Goal: Task Accomplishment & Management: Complete application form

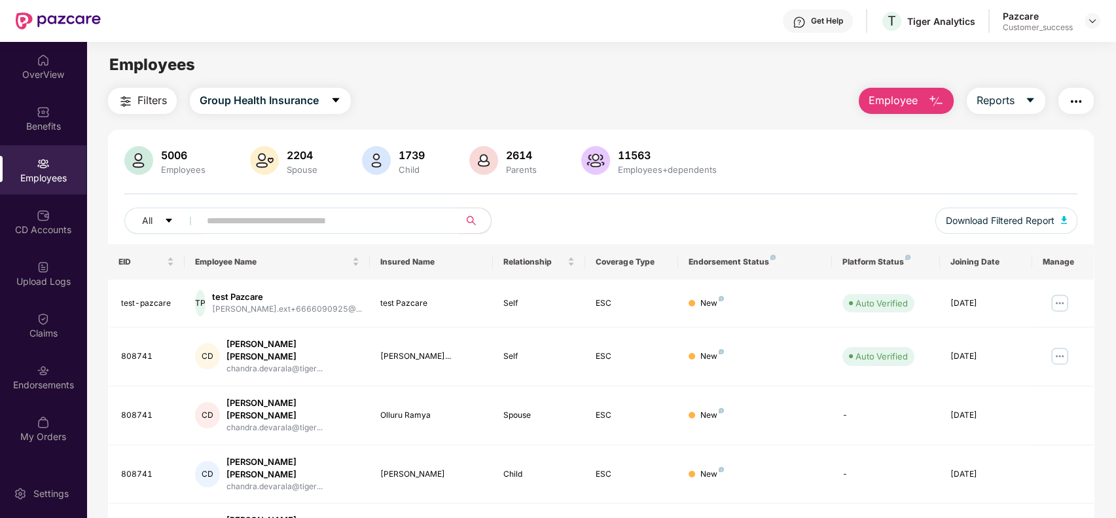
click at [923, 101] on button "Employee" at bounding box center [905, 101] width 95 height 26
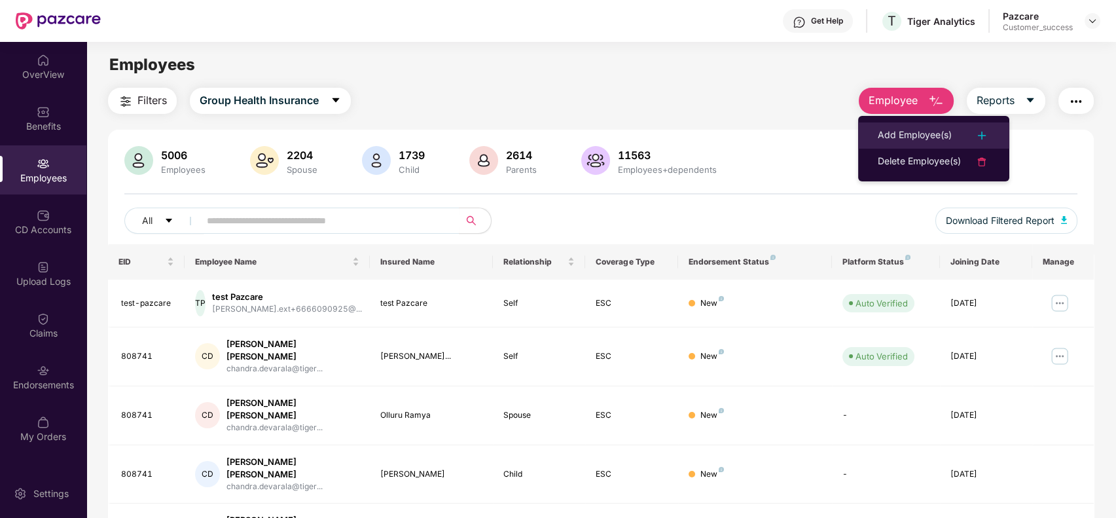
click at [885, 130] on div "Add Employee(s)" at bounding box center [914, 136] width 74 height 16
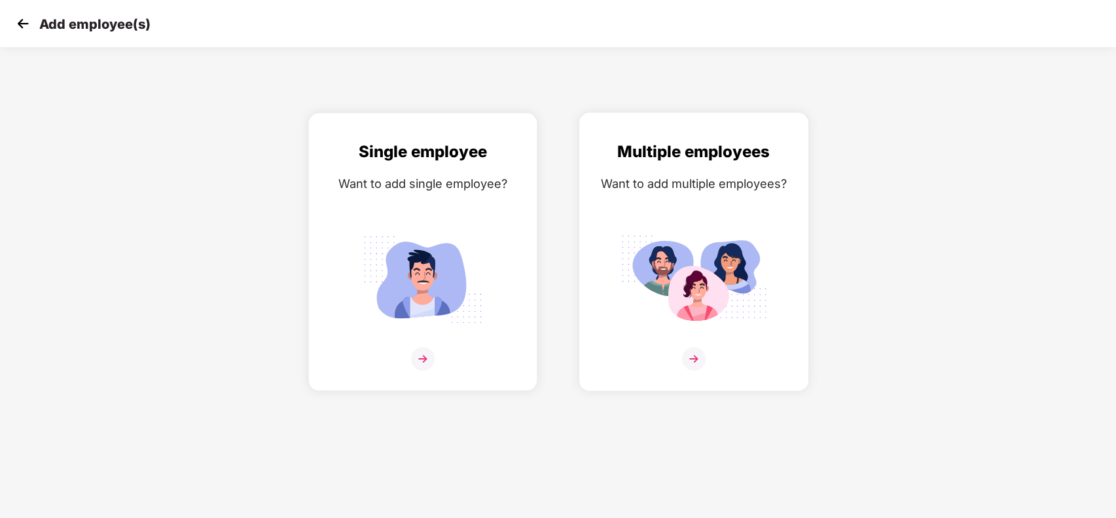
click at [732, 195] on div "Multiple employees Want to add multiple employees?" at bounding box center [694, 262] width 202 height 247
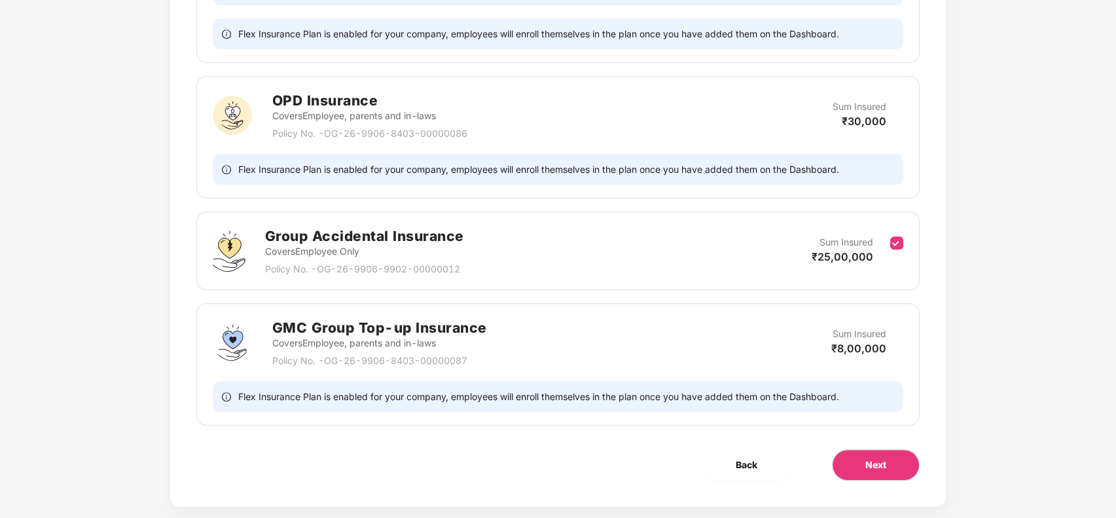
scroll to position [1344, 0]
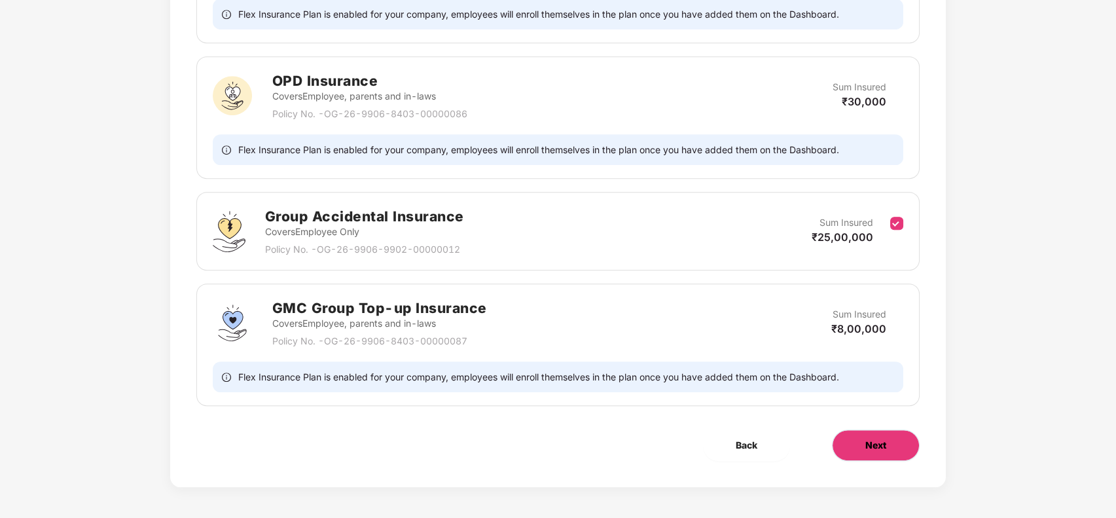
click at [871, 438] on span "Next" at bounding box center [875, 445] width 21 height 14
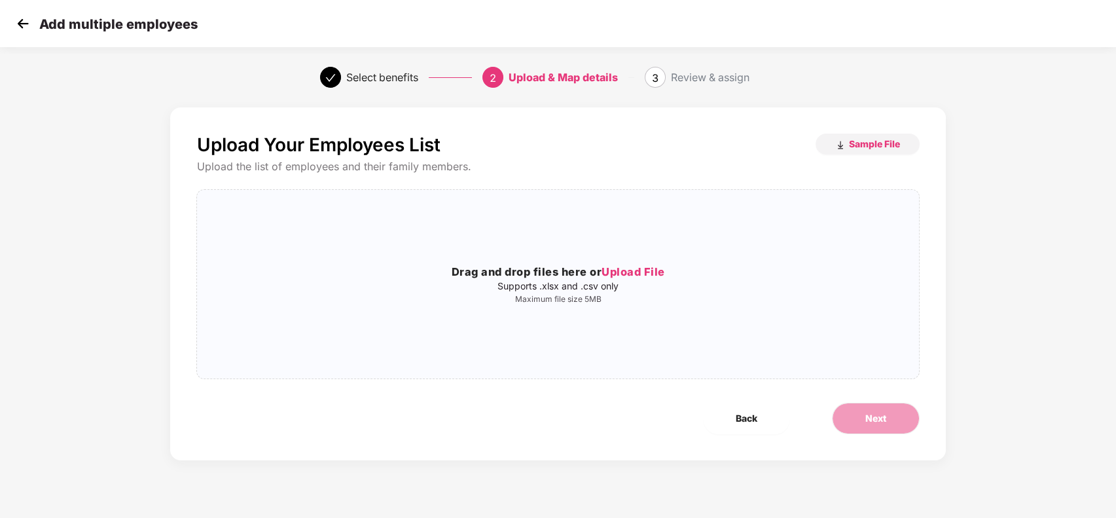
scroll to position [0, 0]
click at [18, 24] on img at bounding box center [23, 24] width 20 height 20
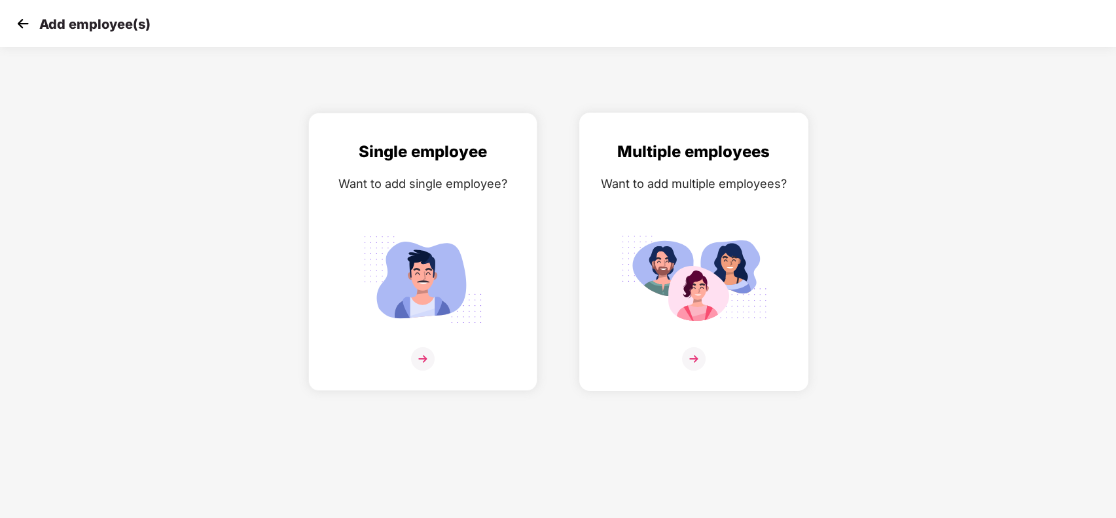
click at [724, 228] on img at bounding box center [693, 279] width 147 height 102
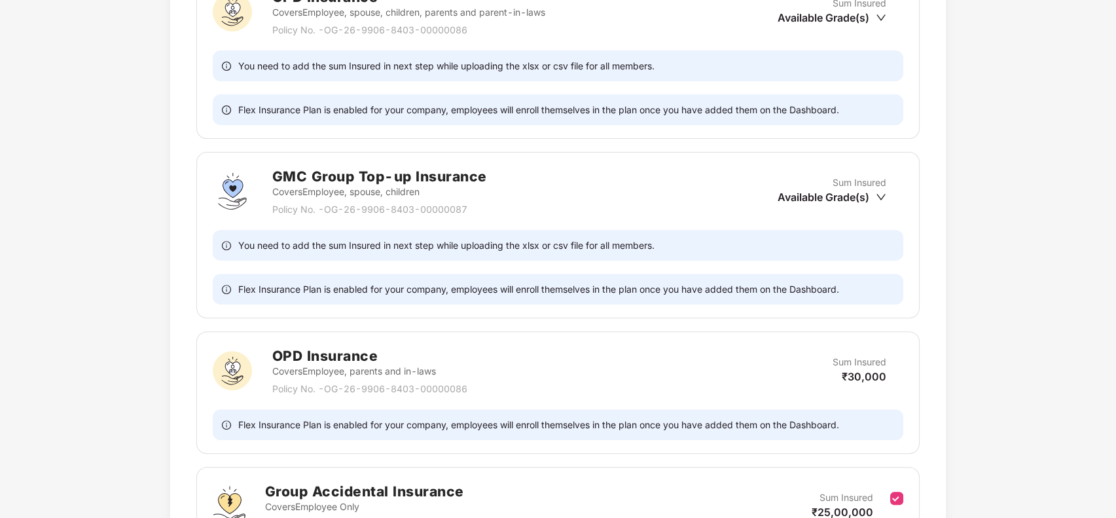
scroll to position [1315, 0]
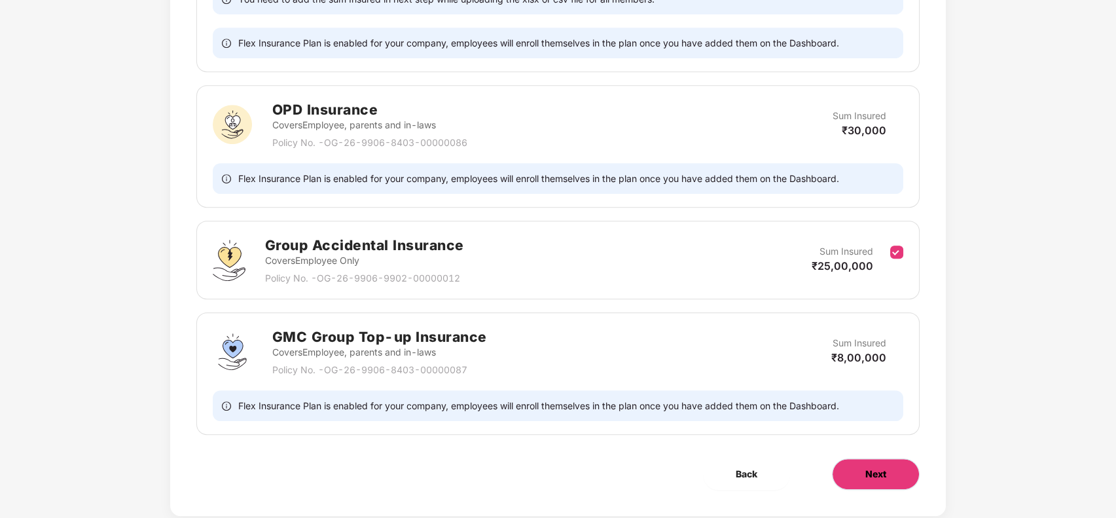
click at [894, 474] on button "Next" at bounding box center [876, 473] width 88 height 31
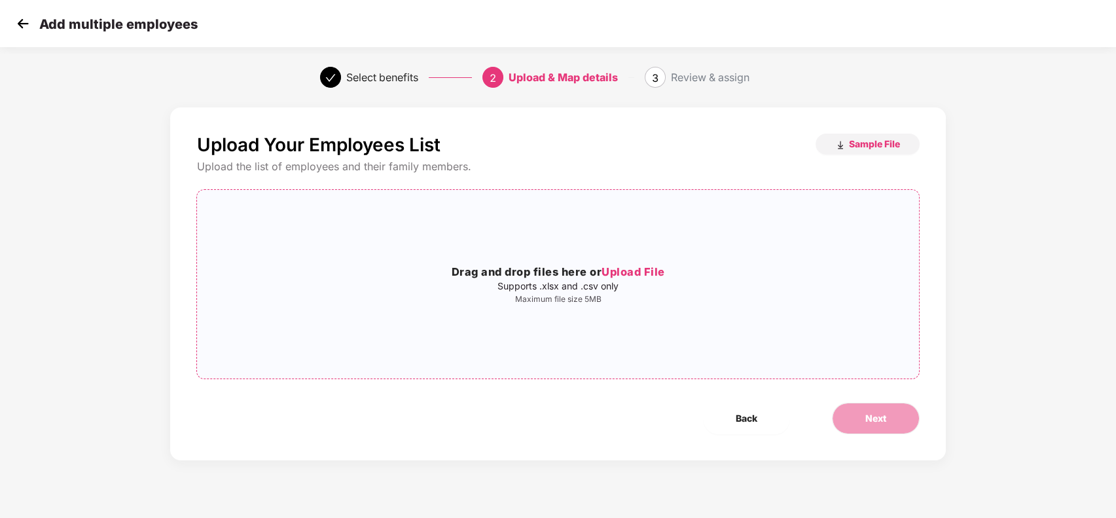
click at [639, 256] on div "Drag and drop files here or Upload File Supports .xlsx and .csv only Maximum fi…" at bounding box center [557, 283] width 721 height 167
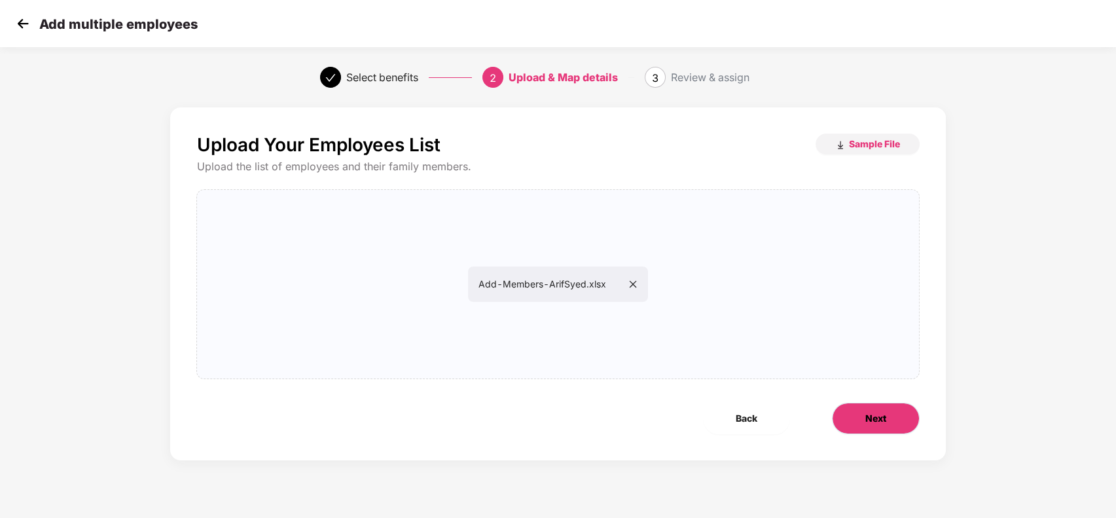
click at [878, 418] on span "Next" at bounding box center [875, 418] width 21 height 14
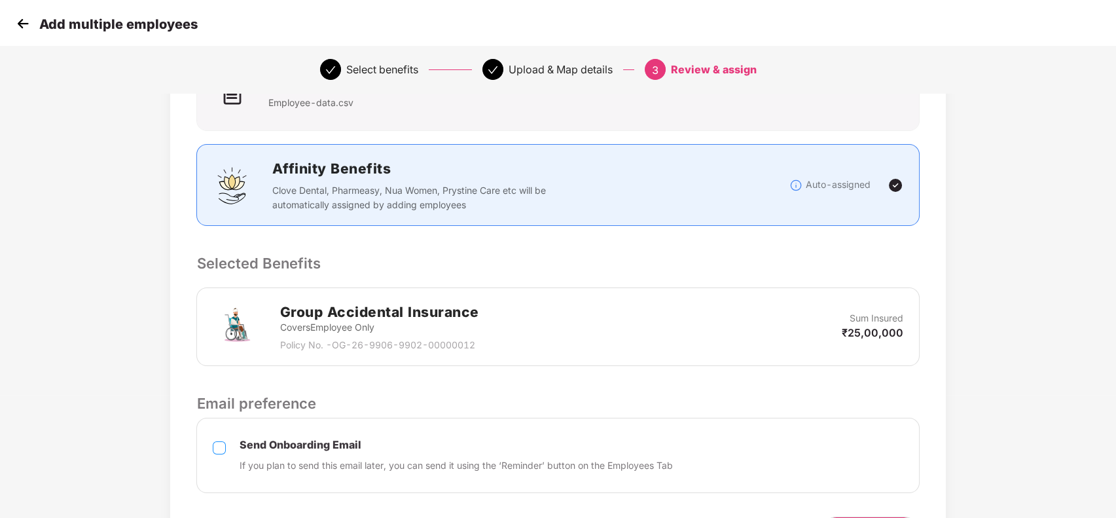
scroll to position [211, 0]
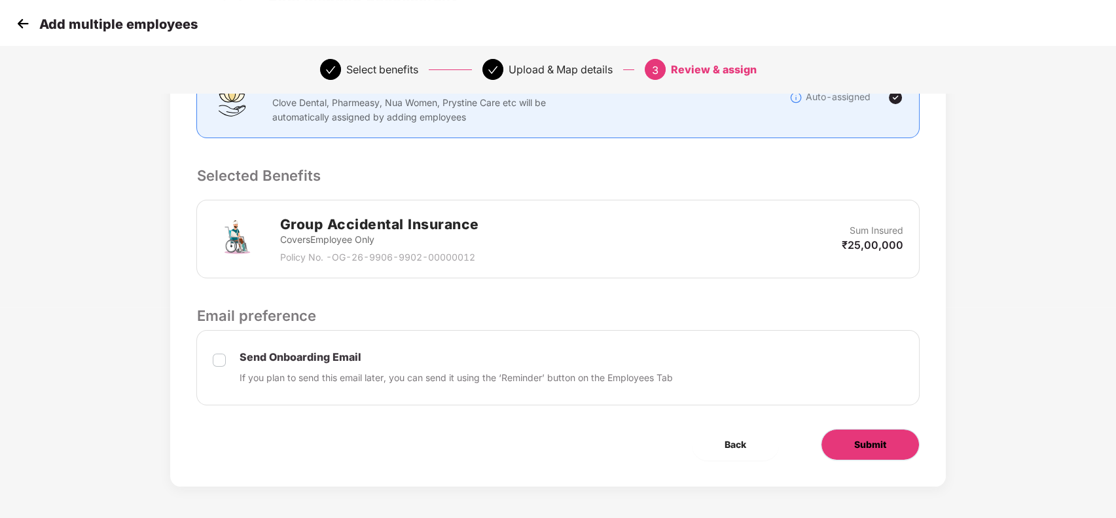
click at [860, 435] on button "Submit" at bounding box center [869, 444] width 99 height 31
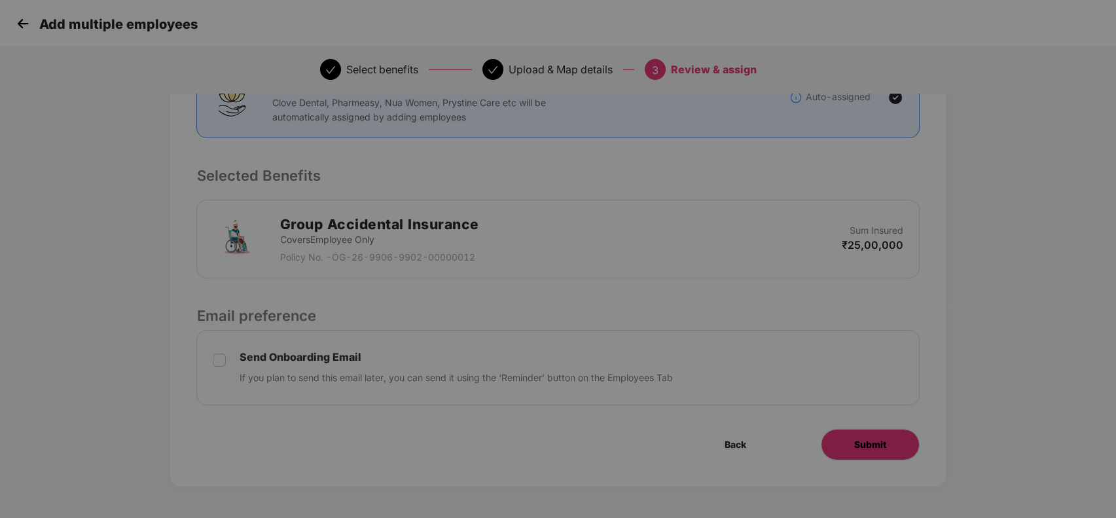
scroll to position [0, 0]
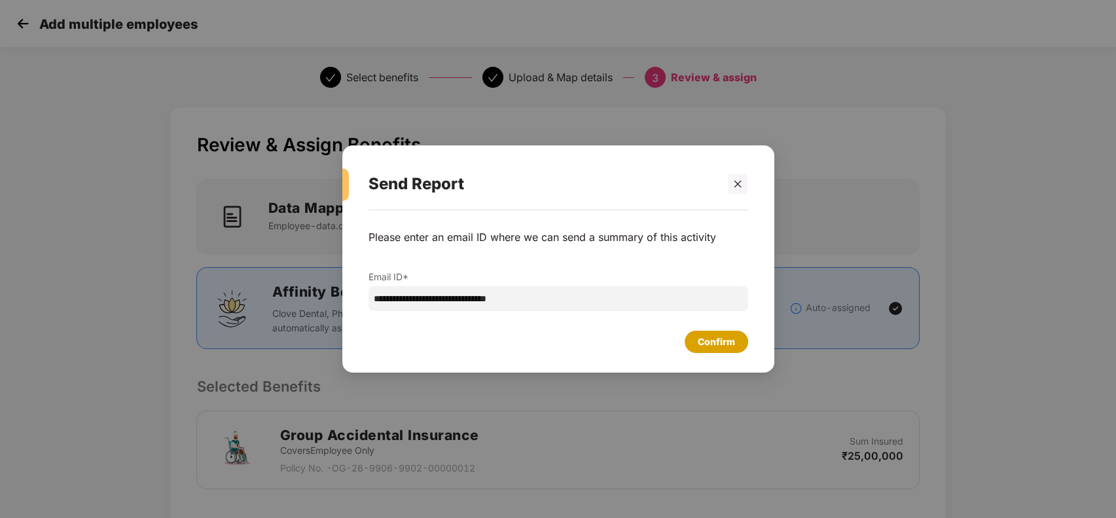
click at [717, 338] on div "Confirm" at bounding box center [715, 341] width 37 height 14
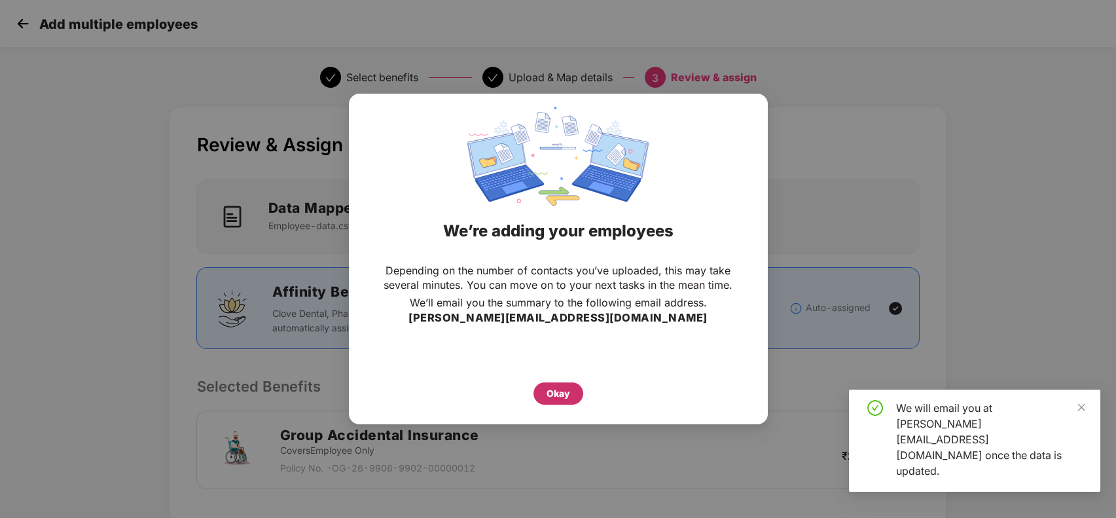
click at [568, 395] on div "Okay" at bounding box center [558, 393] width 24 height 14
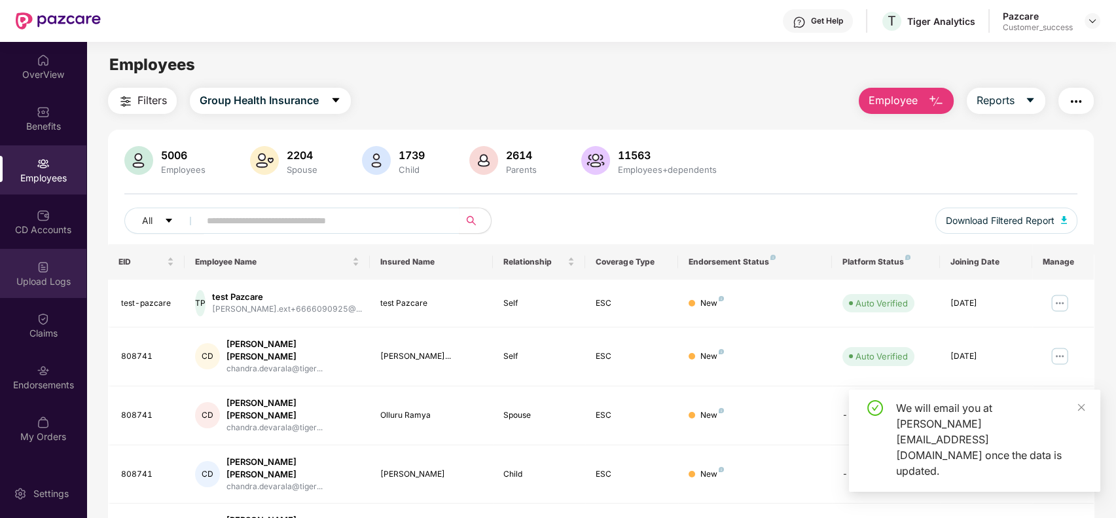
click at [59, 278] on div "Upload Logs" at bounding box center [43, 281] width 86 height 13
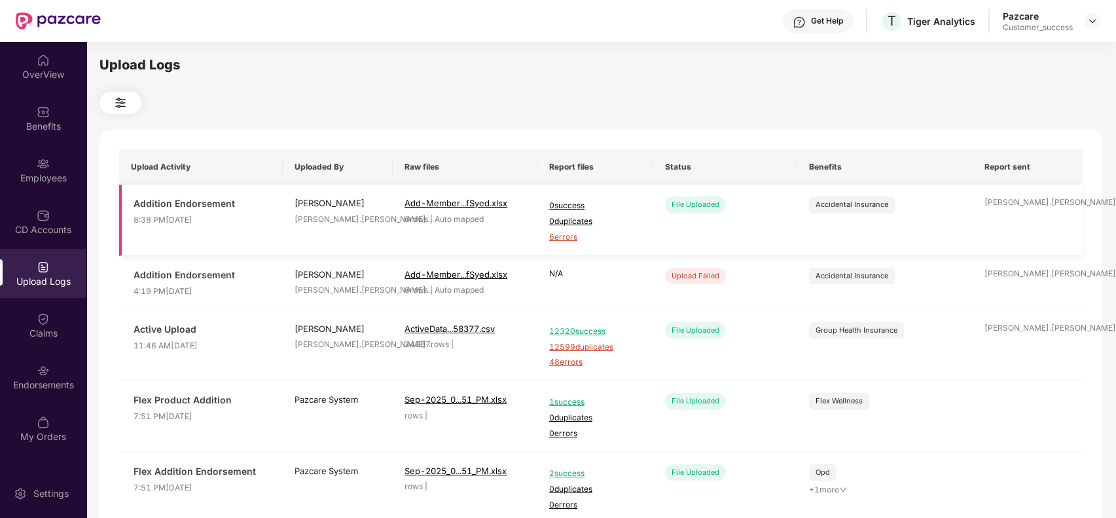
click at [571, 241] on span "6 errors" at bounding box center [595, 237] width 92 height 12
click at [468, 203] on span "Add-Member...fSyed.xlsx" at bounding box center [455, 203] width 103 height 10
click at [29, 185] on div "Employees" at bounding box center [43, 169] width 86 height 49
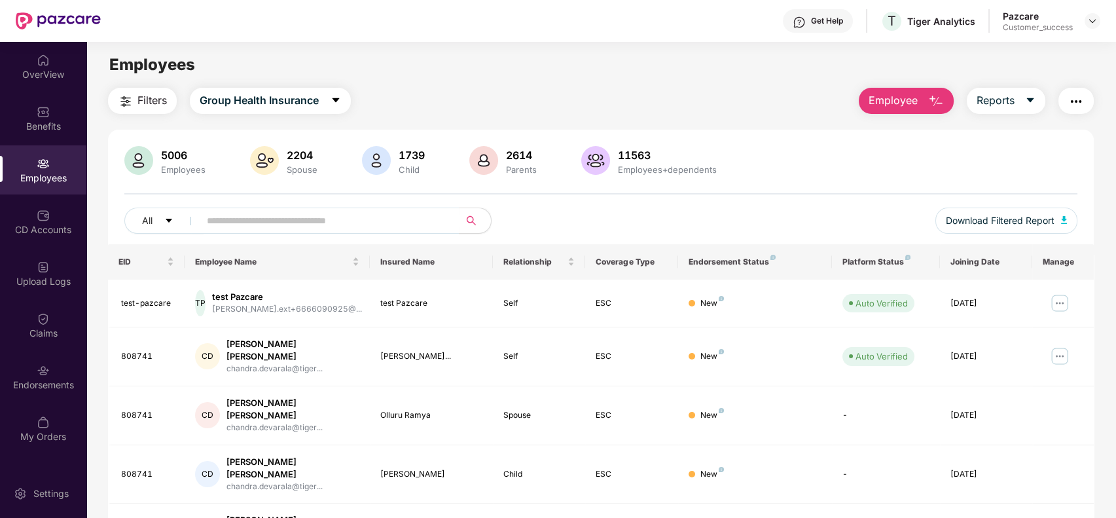
click at [902, 106] on span "Employee" at bounding box center [892, 100] width 49 height 16
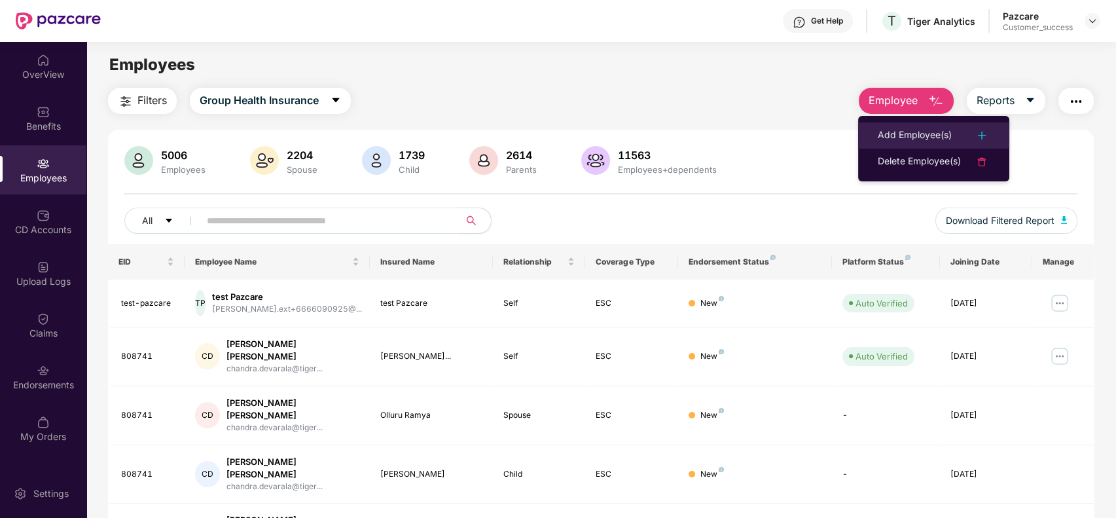
click at [909, 139] on div "Add Employee(s)" at bounding box center [914, 136] width 74 height 16
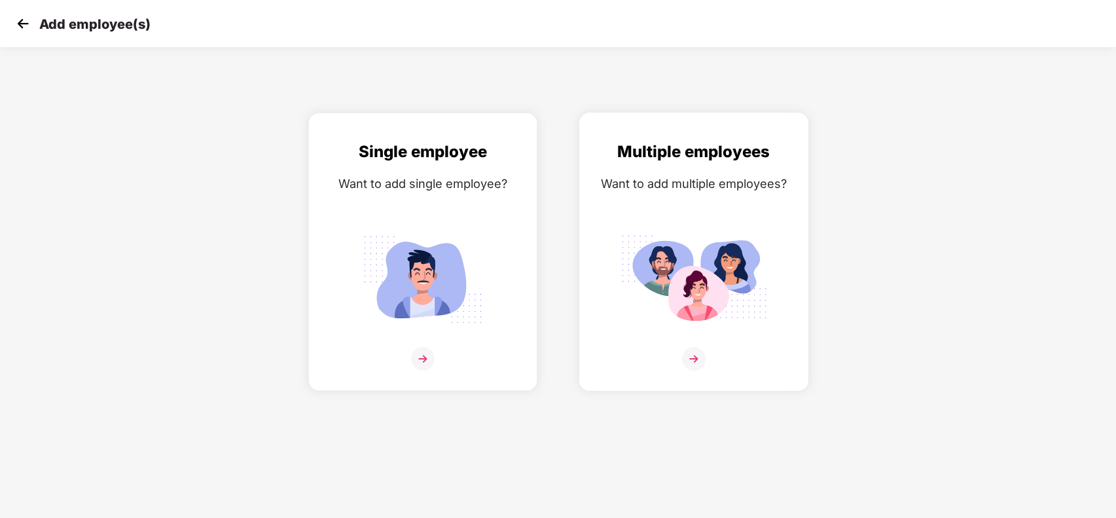
click at [681, 217] on div "Multiple employees Want to add multiple employees?" at bounding box center [694, 262] width 202 height 247
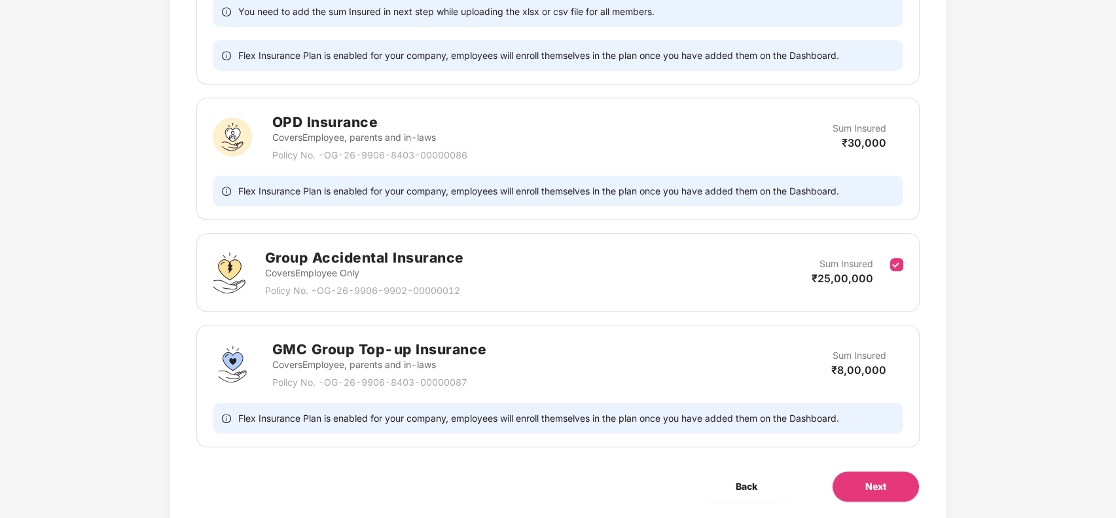
scroll to position [1305, 0]
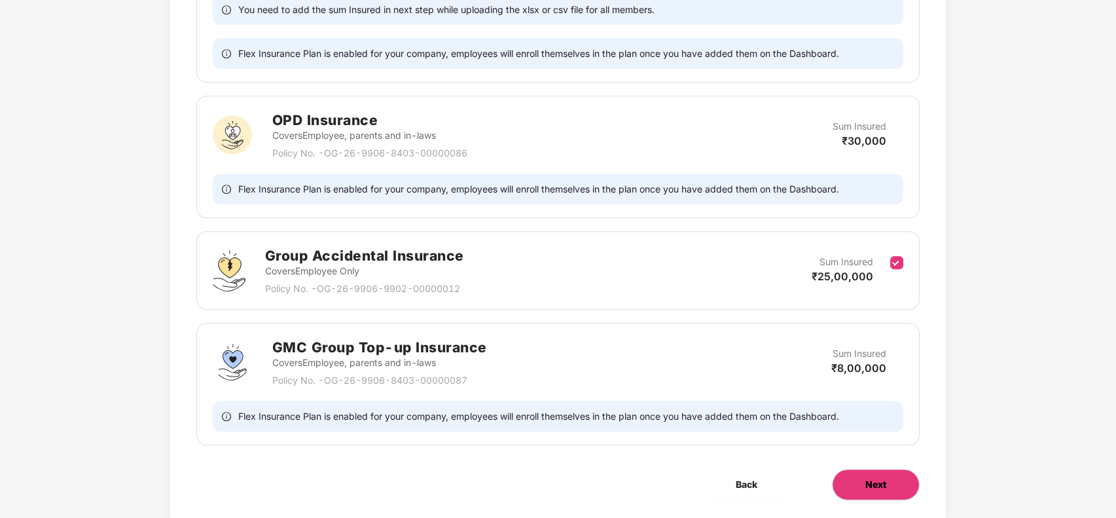
click at [880, 487] on span "Next" at bounding box center [875, 484] width 21 height 14
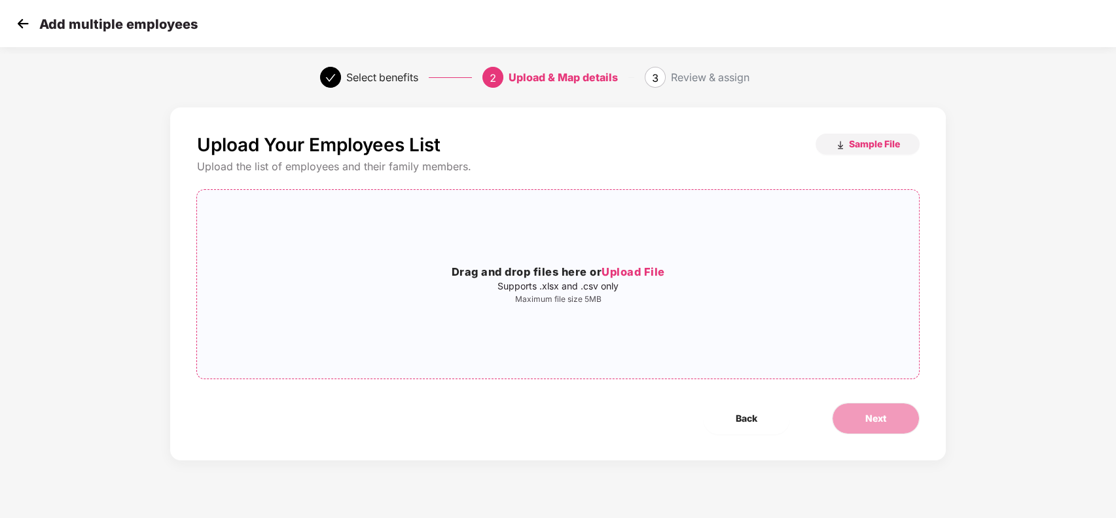
click at [642, 271] on span "Upload File" at bounding box center [632, 271] width 63 height 13
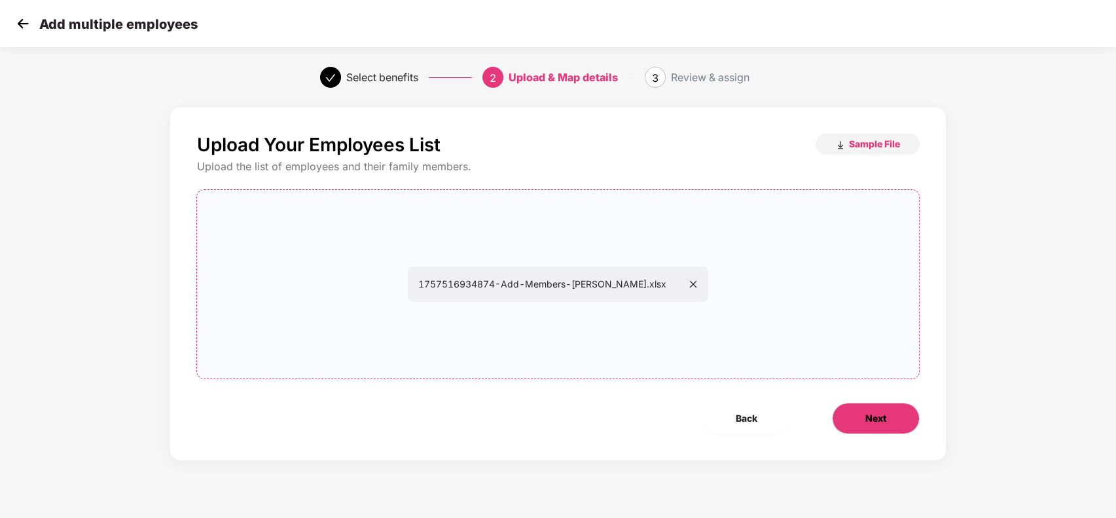
click at [881, 416] on span "Next" at bounding box center [875, 418] width 21 height 14
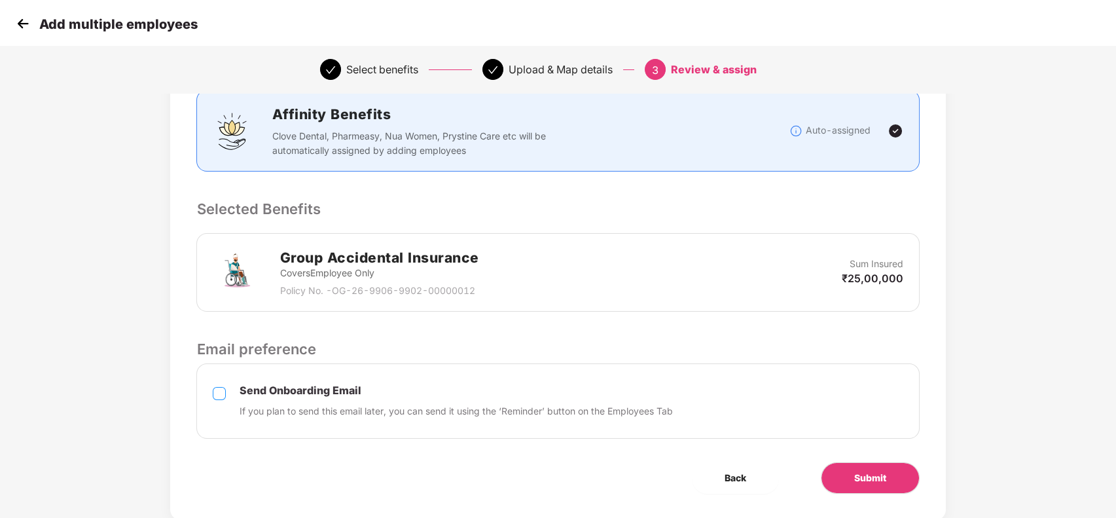
scroll to position [178, 0]
click at [862, 479] on span "Submit" at bounding box center [870, 477] width 32 height 14
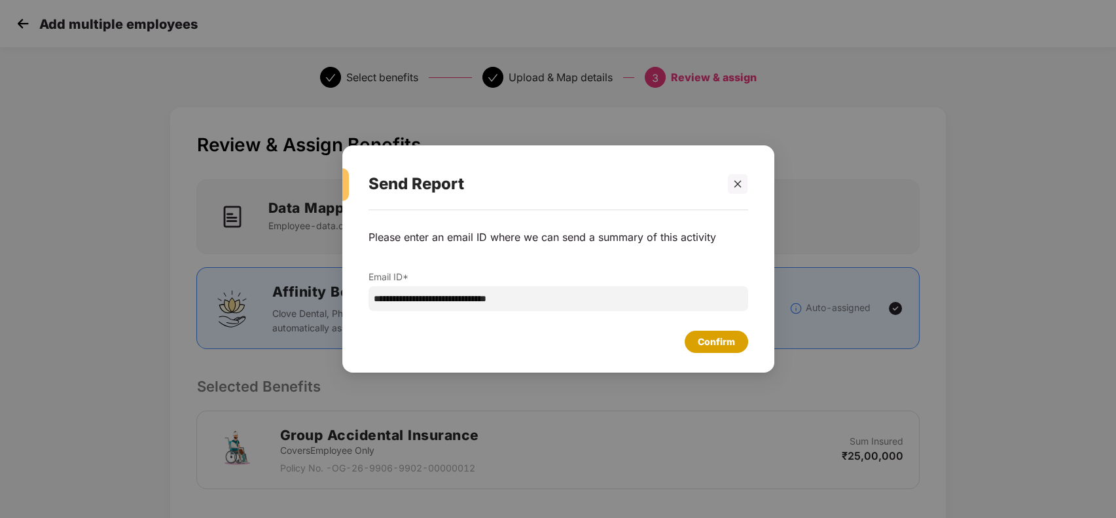
click at [717, 343] on div "Confirm" at bounding box center [715, 341] width 37 height 14
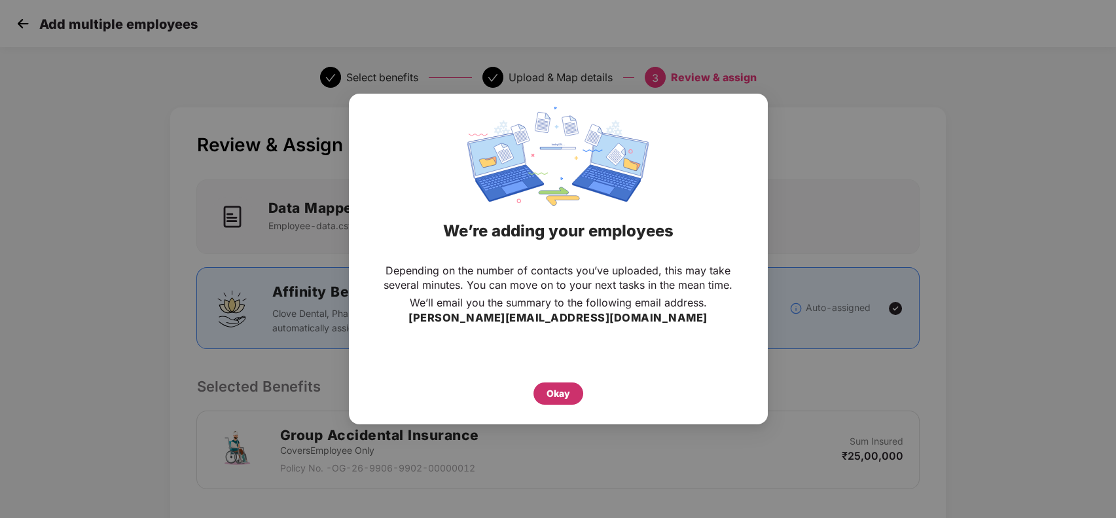
click at [565, 385] on div "Okay" at bounding box center [558, 393] width 50 height 22
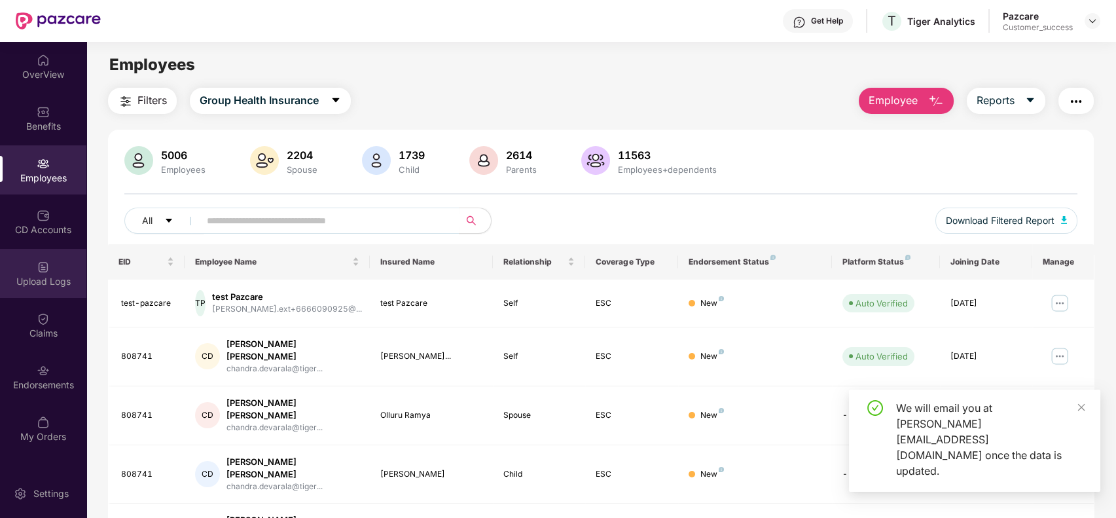
click at [48, 279] on div "Upload Logs" at bounding box center [43, 281] width 86 height 13
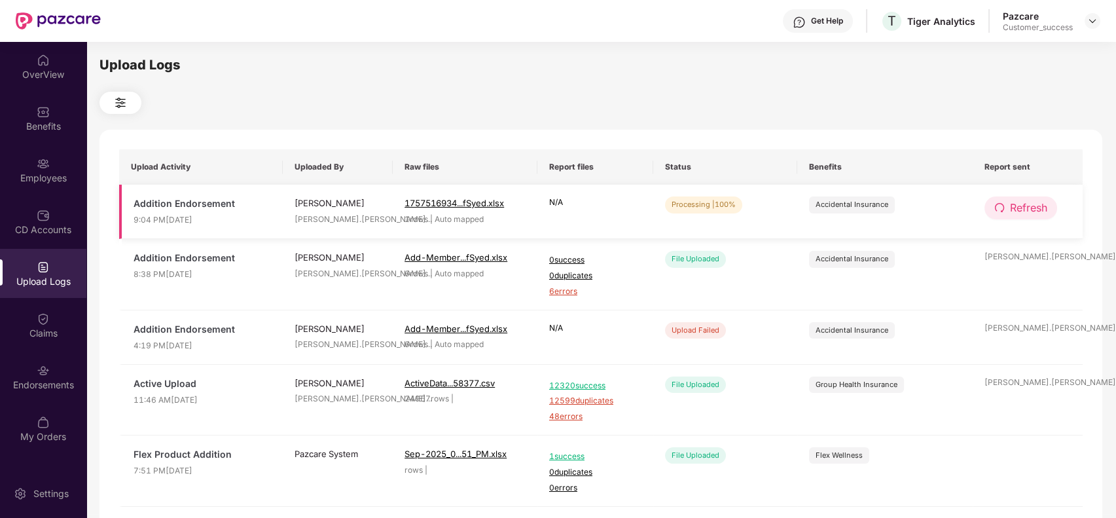
click at [1006, 207] on button "Refresh" at bounding box center [1020, 207] width 73 height 23
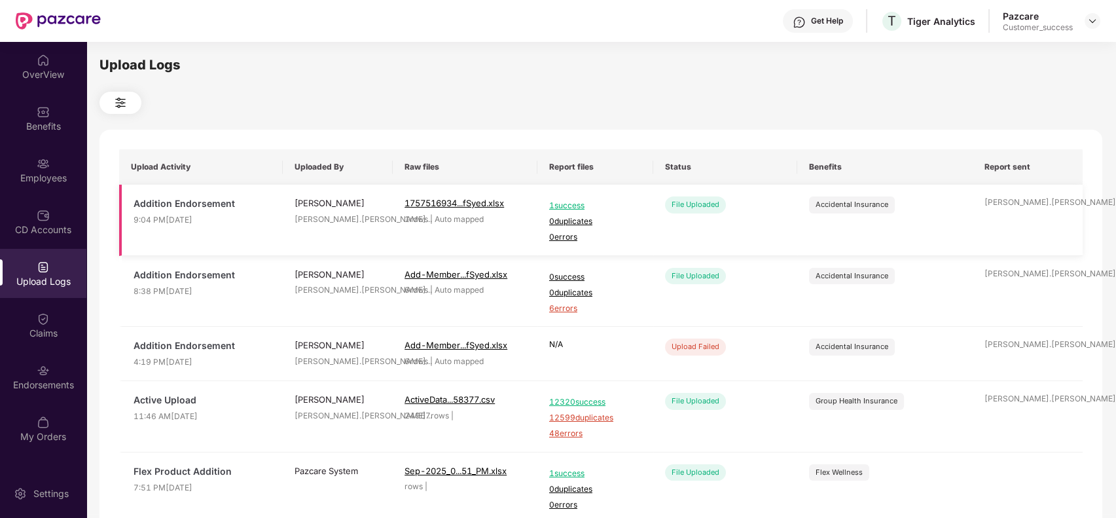
click at [571, 201] on span "1 success" at bounding box center [595, 206] width 92 height 12
click at [921, 50] on div "Tiger Analytics" at bounding box center [916, 46] width 70 height 21
click at [905, 91] on div "Upload Logs Upload Activity Uploaded By Raw files Report files Status Benefits …" at bounding box center [600, 278] width 1002 height 446
click at [75, 179] on div "Employees" at bounding box center [43, 177] width 86 height 13
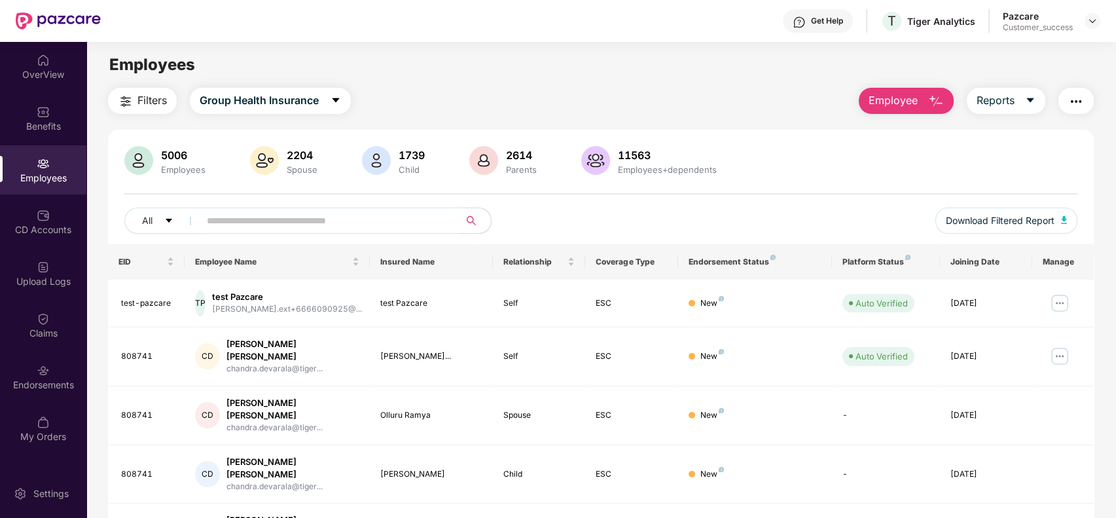
click at [254, 212] on input "text" at bounding box center [324, 221] width 235 height 20
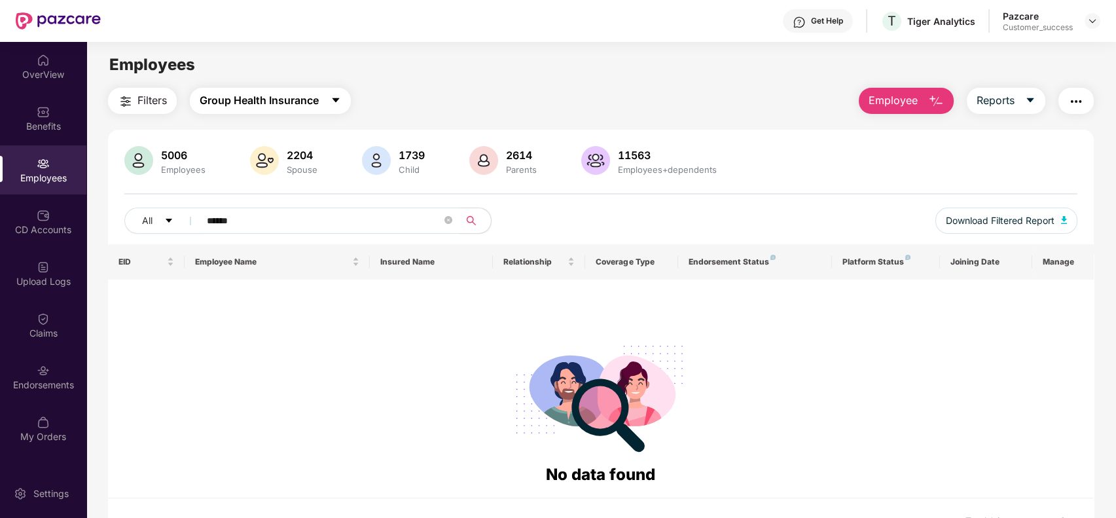
type input "******"
click at [238, 101] on span "Group Health Insurance" at bounding box center [259, 100] width 119 height 16
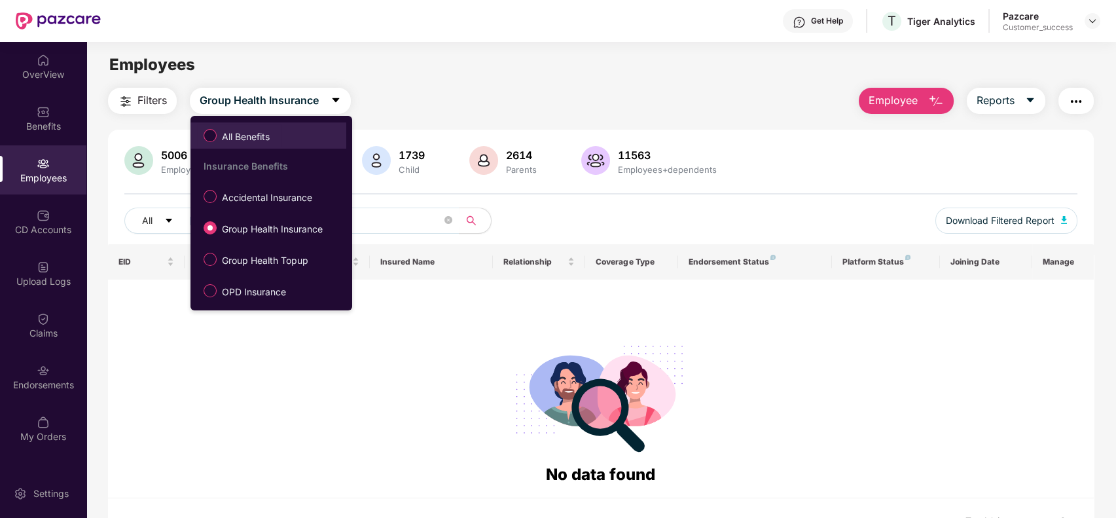
click at [262, 128] on label "All Benefits" at bounding box center [239, 135] width 84 height 22
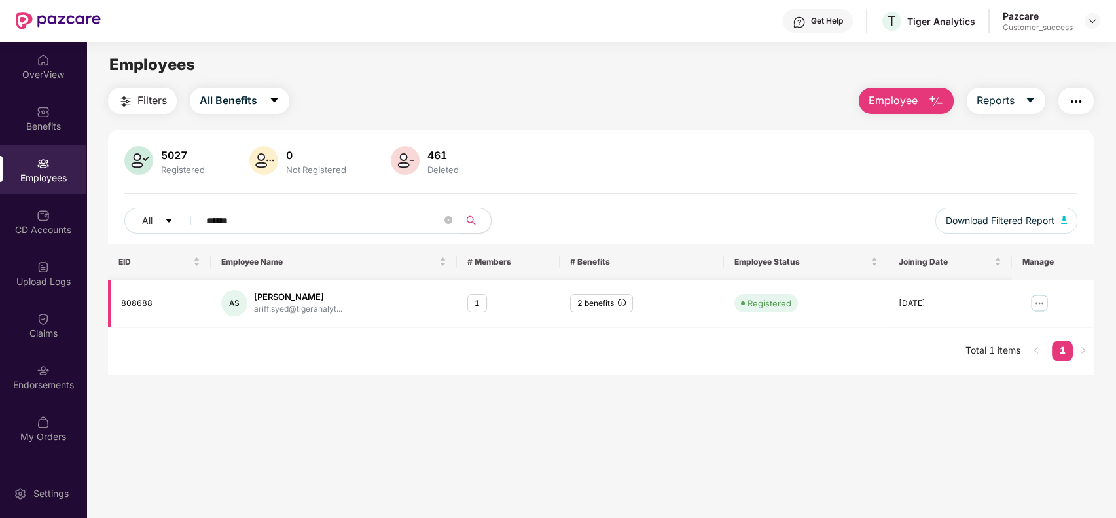
click at [1030, 307] on img at bounding box center [1039, 302] width 21 height 21
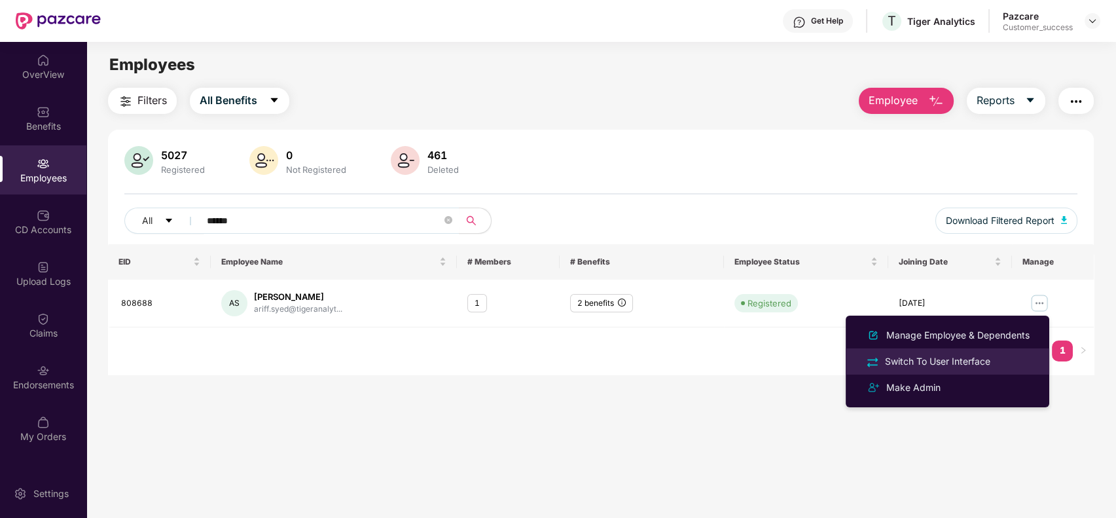
click at [947, 353] on div "Switch To User Interface" at bounding box center [946, 360] width 169 height 15
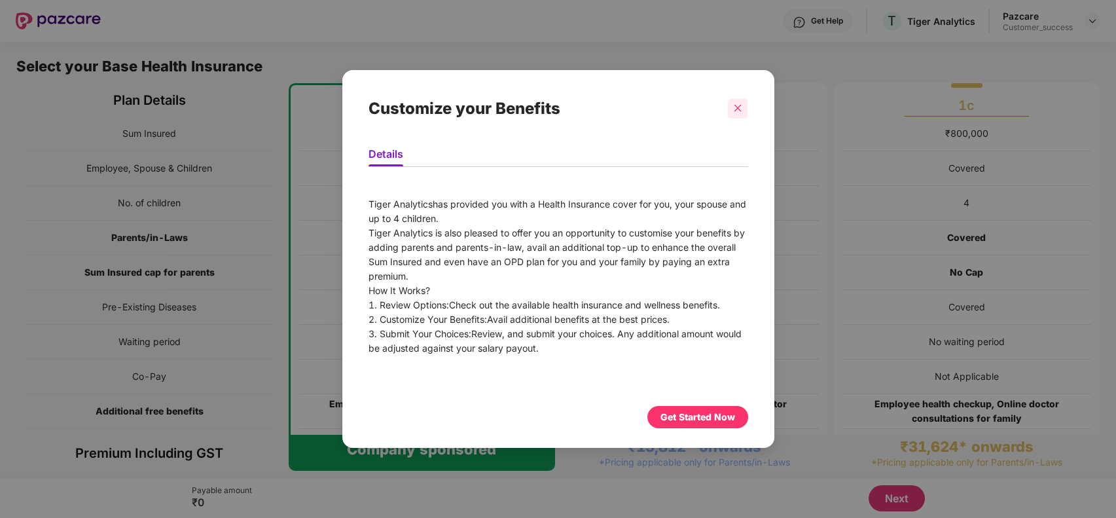
click at [738, 105] on icon "close" at bounding box center [737, 107] width 9 height 9
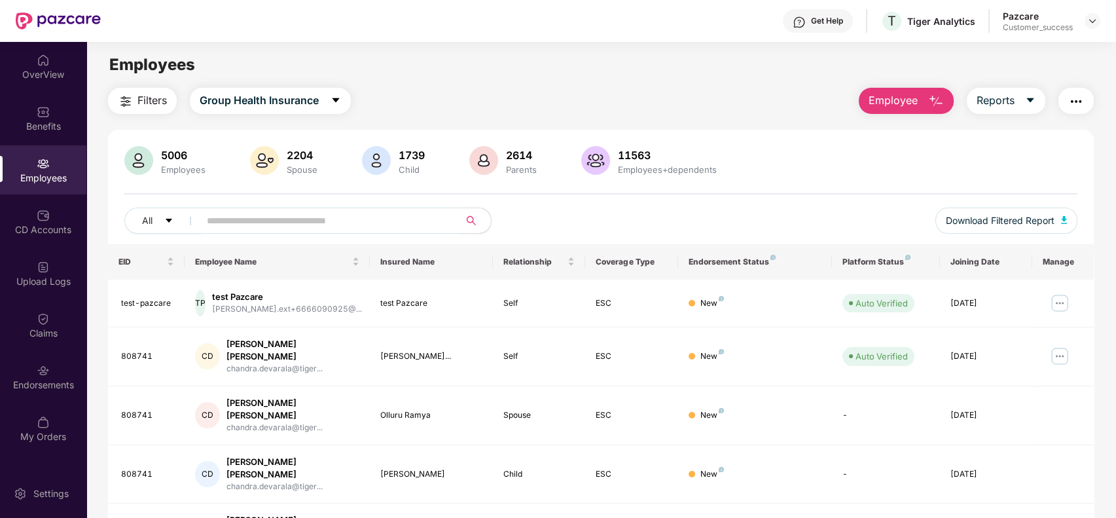
click at [349, 219] on input "text" at bounding box center [324, 221] width 235 height 20
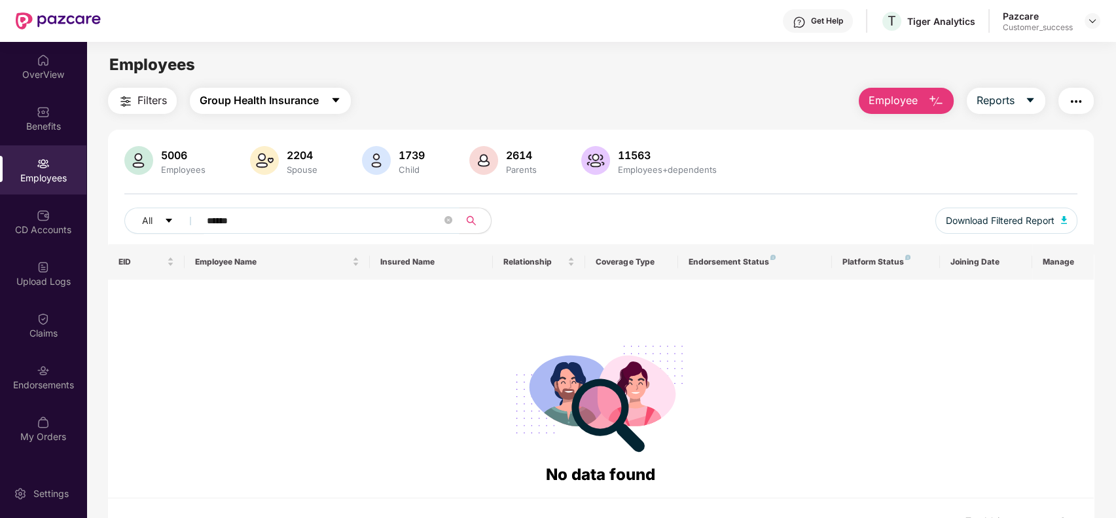
type input "******"
click at [306, 97] on span "Group Health Insurance" at bounding box center [259, 100] width 119 height 16
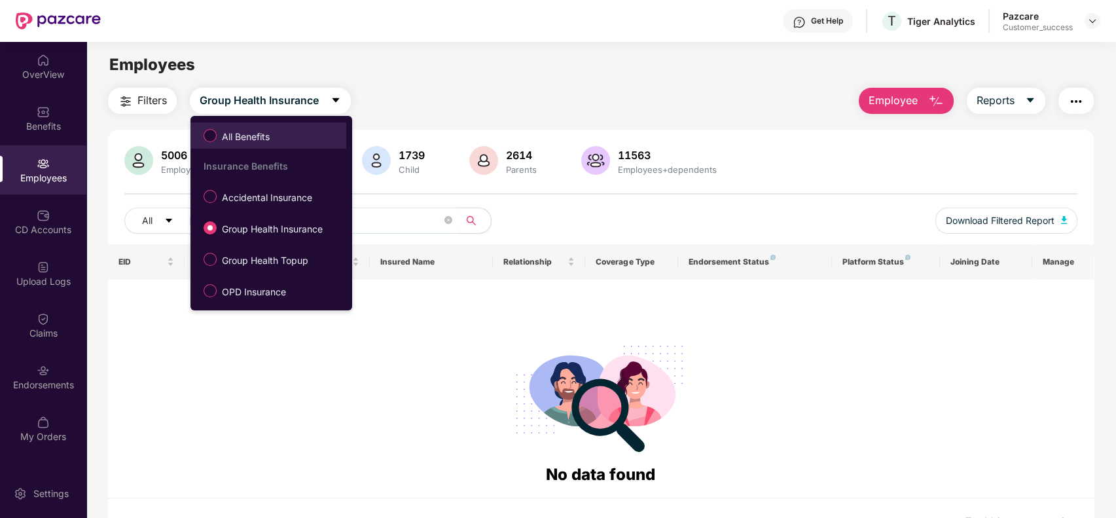
click at [309, 145] on span "All Benefits" at bounding box center [268, 135] width 143 height 22
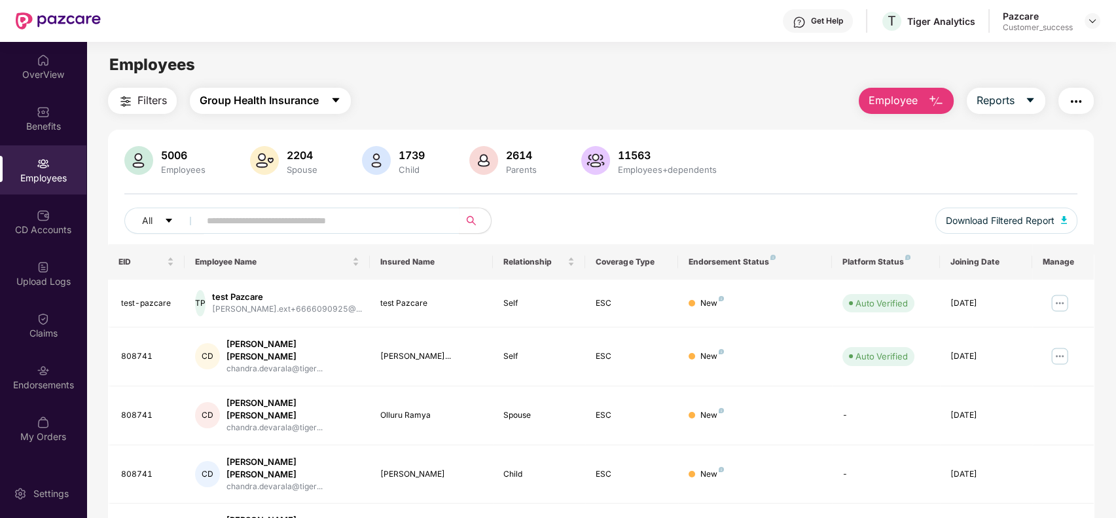
click at [325, 92] on button "Group Health Insurance" at bounding box center [270, 101] width 161 height 26
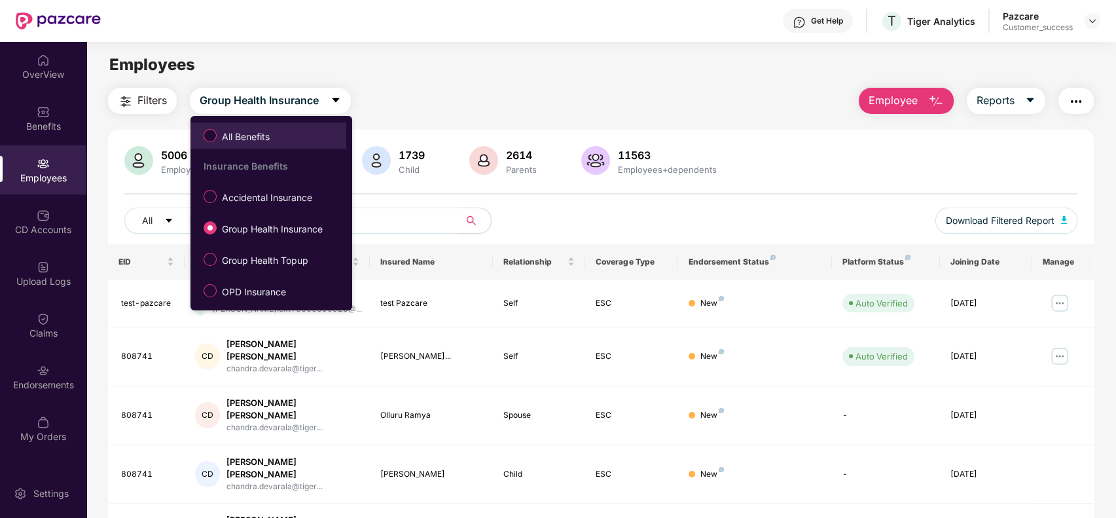
click at [309, 129] on span "All Benefits" at bounding box center [268, 135] width 143 height 22
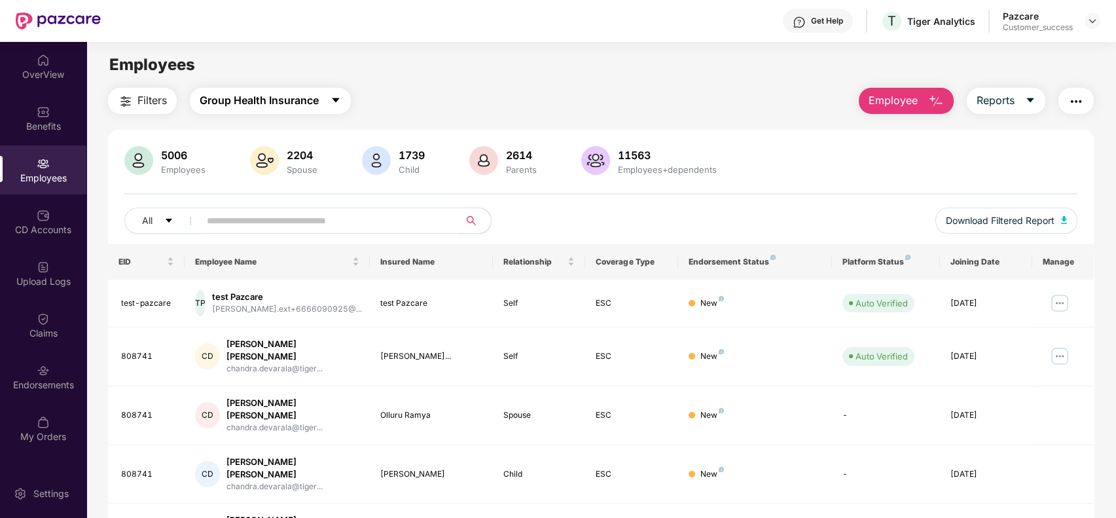
click at [294, 104] on span "Group Health Insurance" at bounding box center [259, 100] width 119 height 16
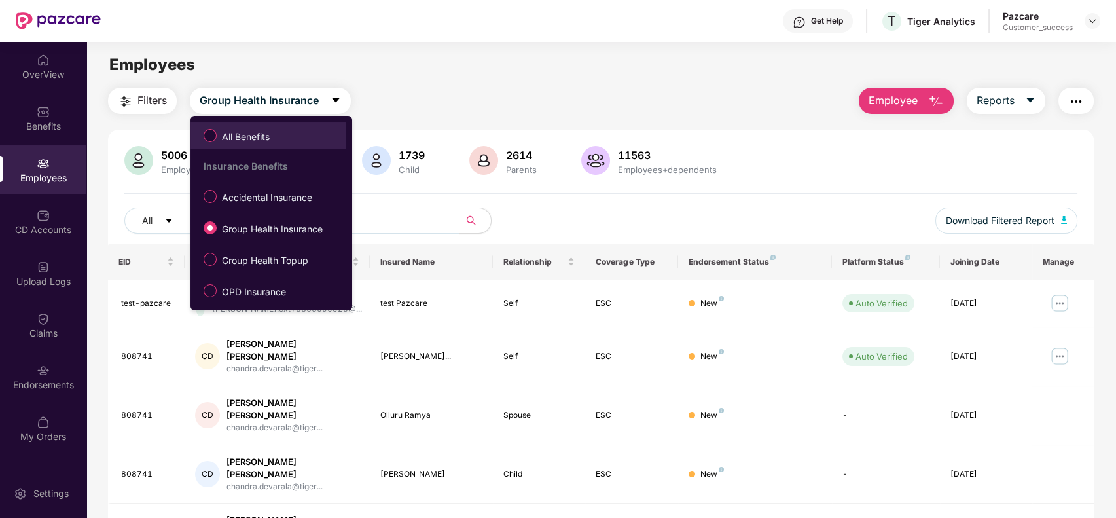
click at [291, 128] on span "All Benefits" at bounding box center [268, 135] width 143 height 22
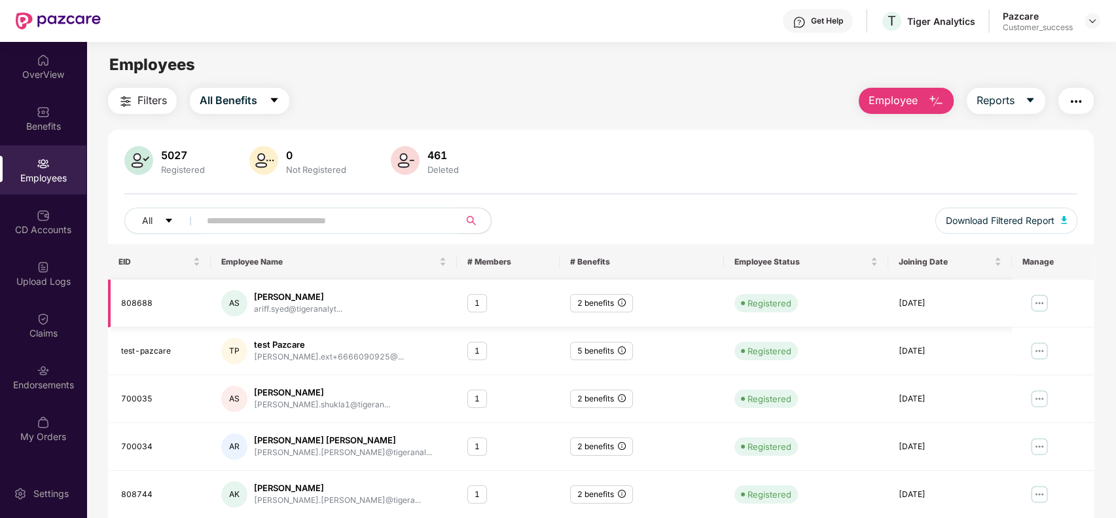
click at [1040, 303] on img at bounding box center [1039, 302] width 21 height 21
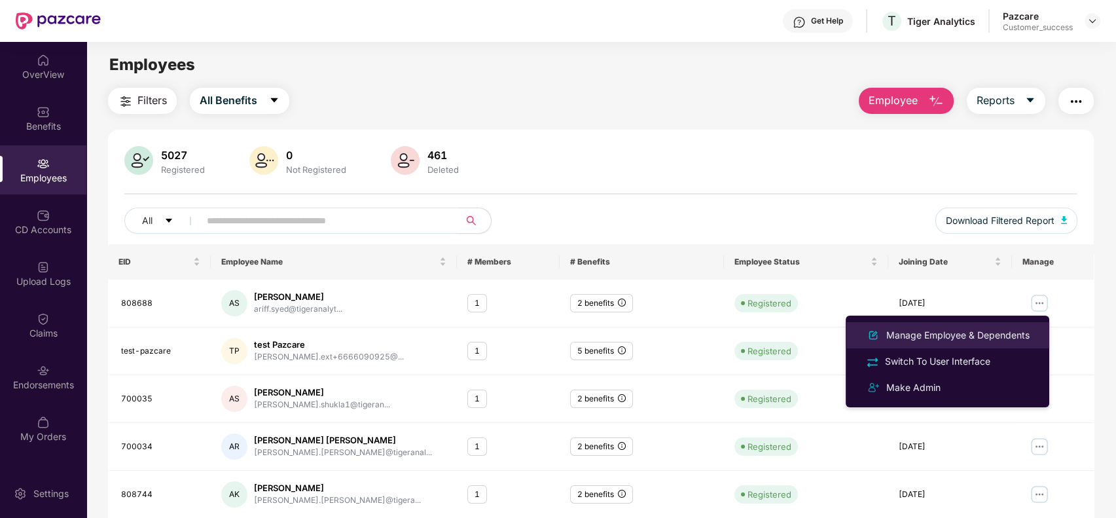
click at [970, 330] on div "Manage Employee & Dependents" at bounding box center [957, 335] width 149 height 14
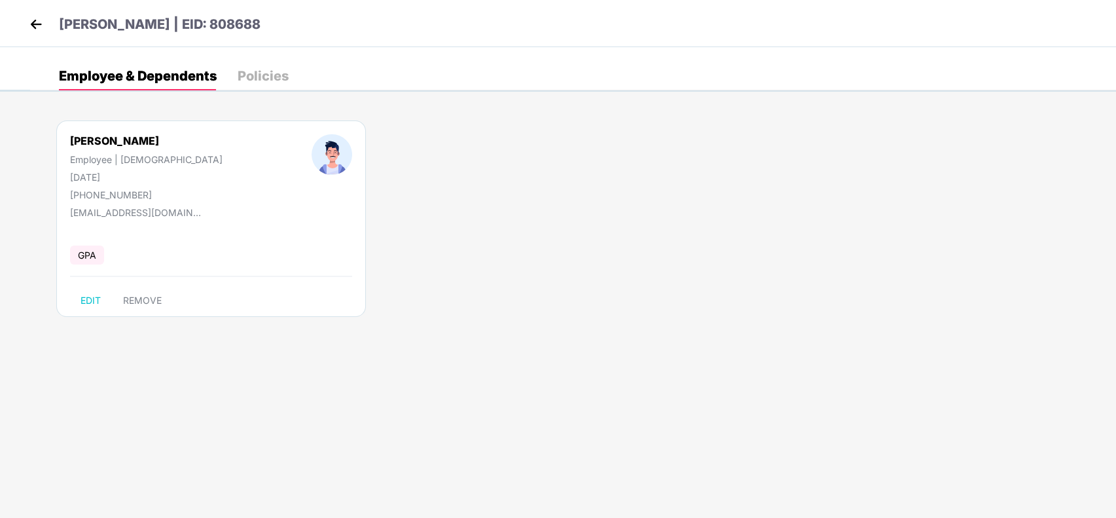
click at [43, 27] on img at bounding box center [36, 24] width 20 height 20
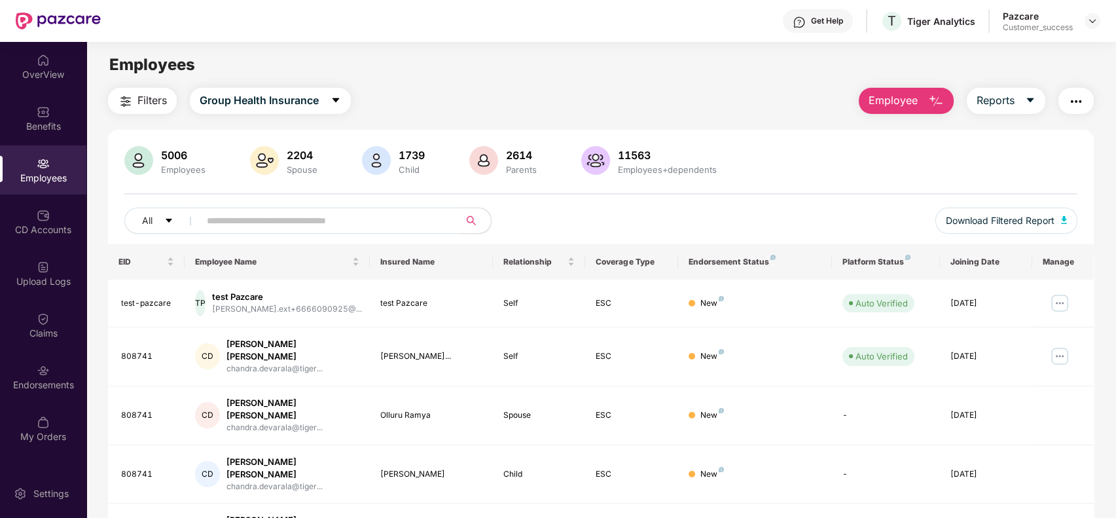
click at [368, 215] on input "text" at bounding box center [324, 221] width 235 height 20
click at [294, 98] on span "Group Health Insurance" at bounding box center [259, 100] width 119 height 16
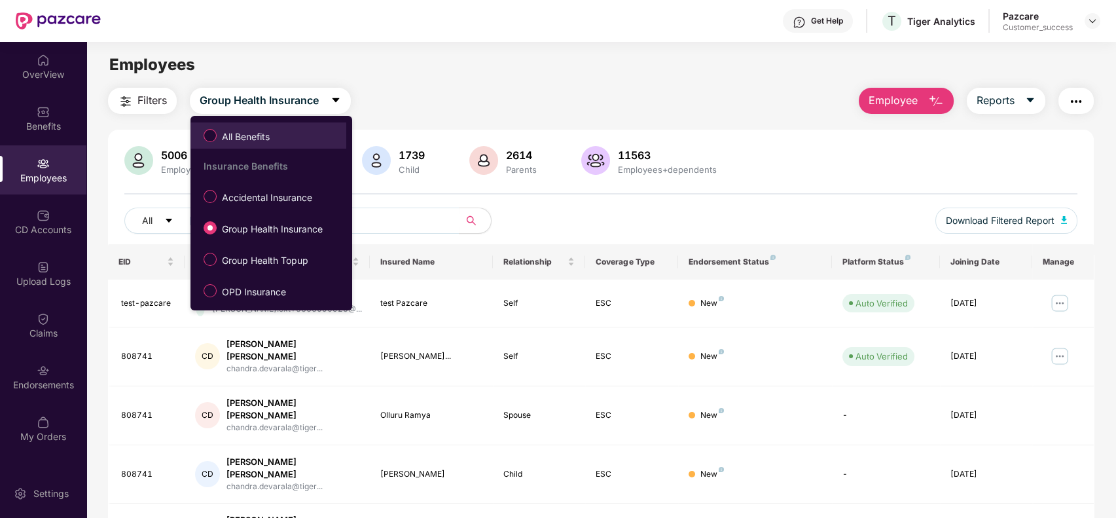
click at [304, 124] on span "All Benefits" at bounding box center [268, 135] width 143 height 22
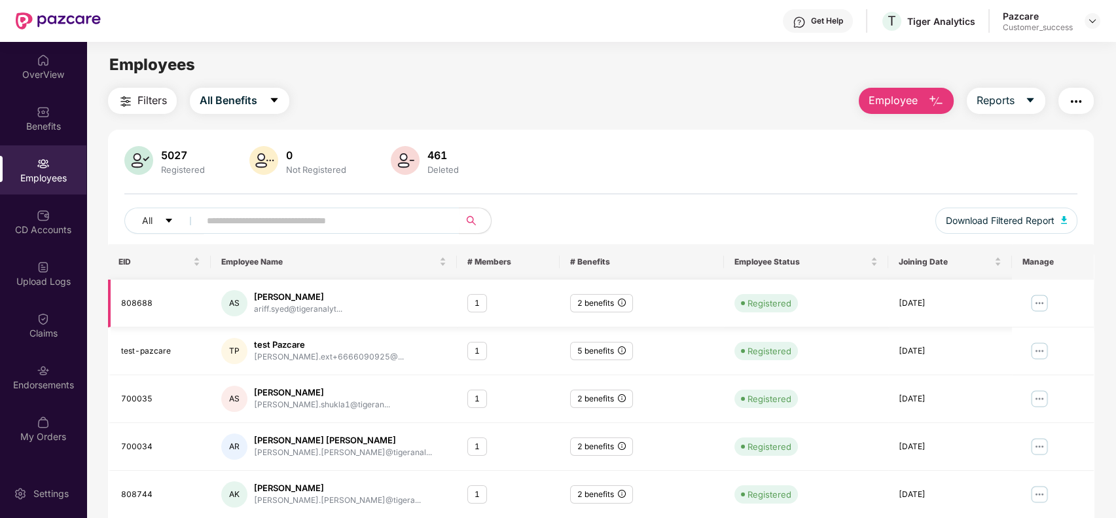
click at [1034, 299] on img at bounding box center [1039, 302] width 21 height 21
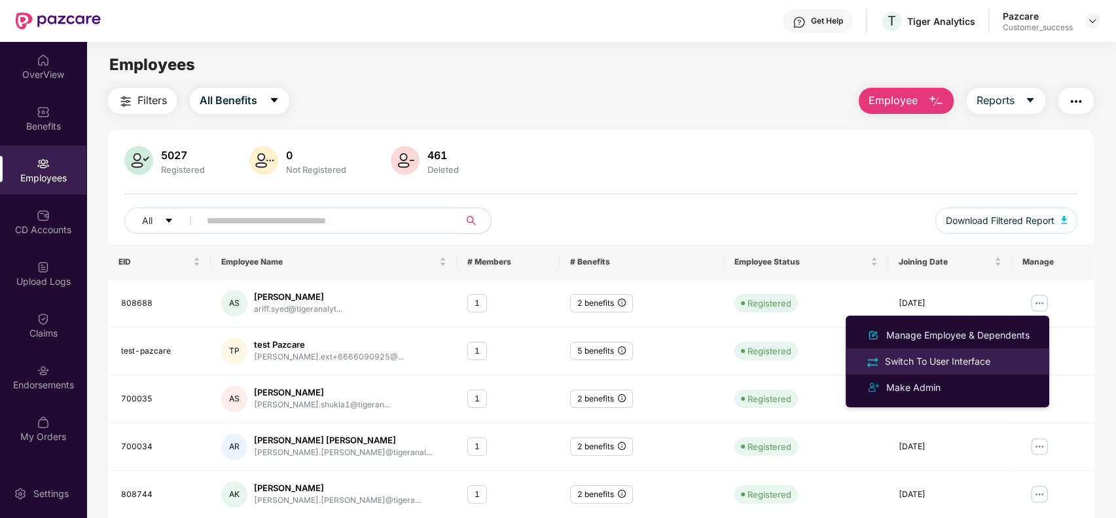
click at [966, 354] on div "Switch To User Interface" at bounding box center [937, 361] width 111 height 14
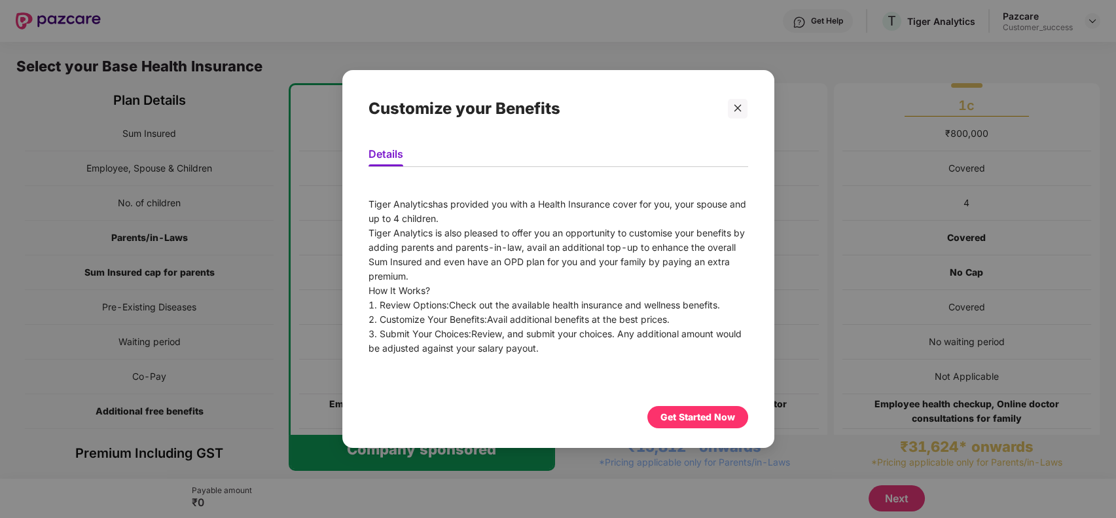
click at [707, 424] on div "Get Started Now" at bounding box center [697, 417] width 101 height 22
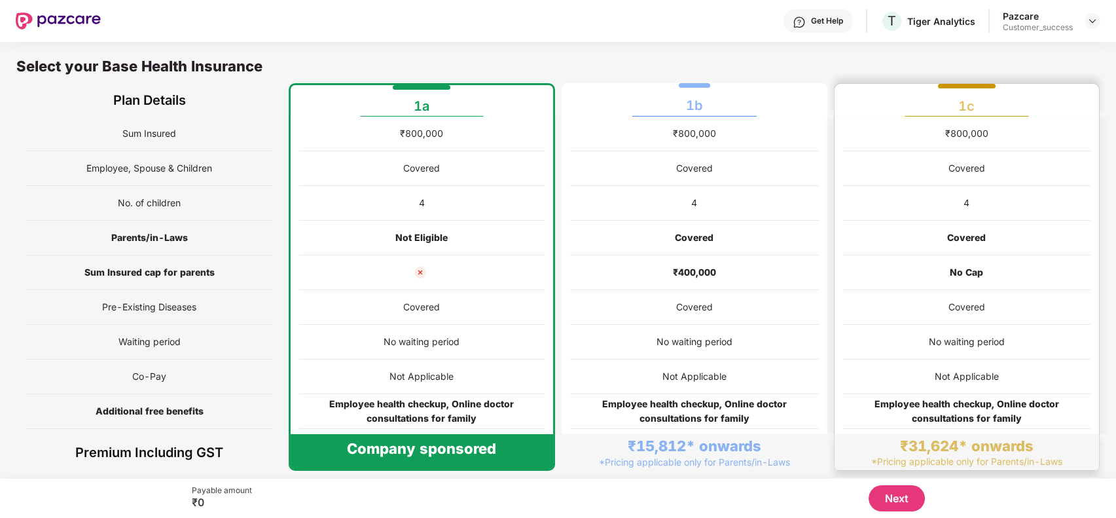
click at [924, 338] on div "No waiting period" at bounding box center [966, 342] width 247 height 35
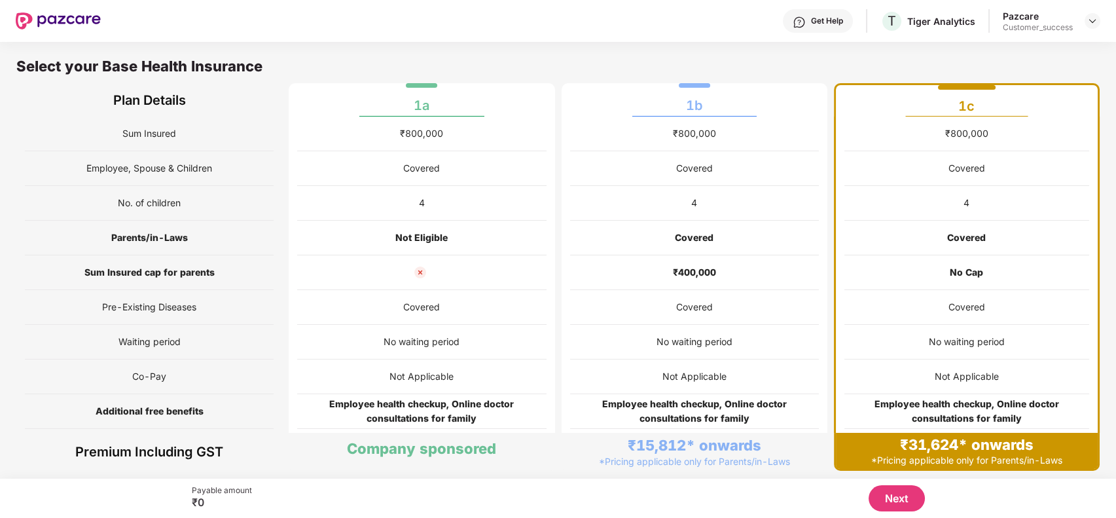
click at [904, 499] on button "Next" at bounding box center [896, 498] width 56 height 26
click at [895, 499] on button "Next" at bounding box center [896, 498] width 56 height 26
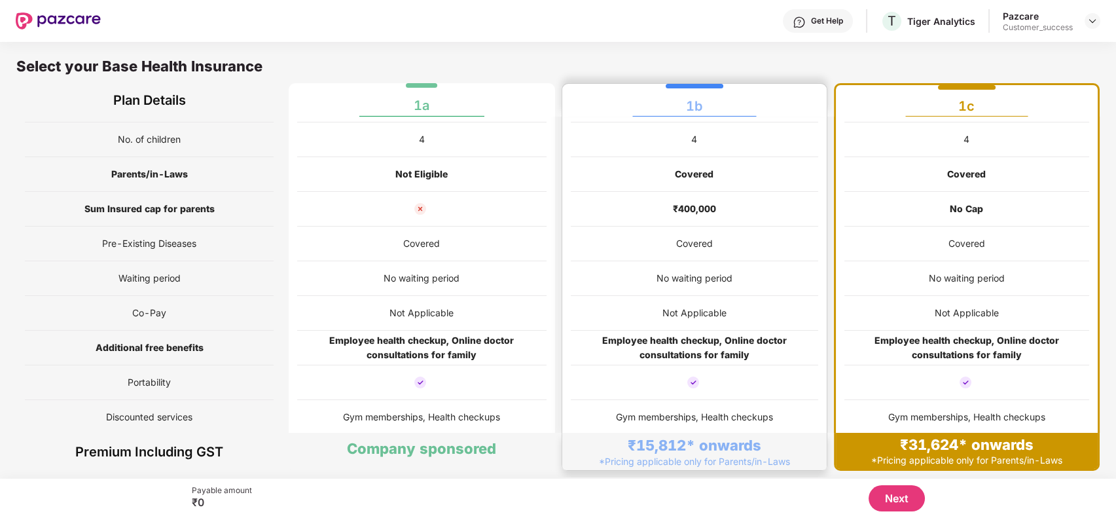
scroll to position [6, 0]
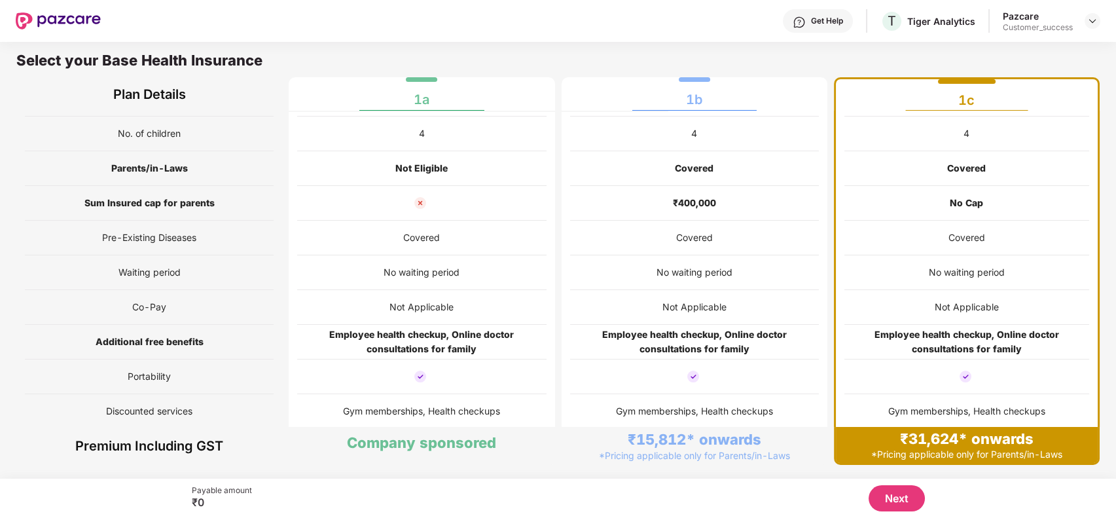
click at [889, 501] on button "Next" at bounding box center [896, 498] width 56 height 26
click at [861, 449] on div "₹31,624* onwards *Pricing applicable only for Parents/in-Laws" at bounding box center [967, 445] width 262 height 36
click at [844, 65] on div "Select your Base Health Insurance" at bounding box center [557, 64] width 1083 height 26
click at [518, 46] on div "Select your Base Health Insurance Plan Details 1a 1b 1c" at bounding box center [558, 73] width 1116 height 76
click at [902, 496] on button "Next" at bounding box center [896, 498] width 56 height 26
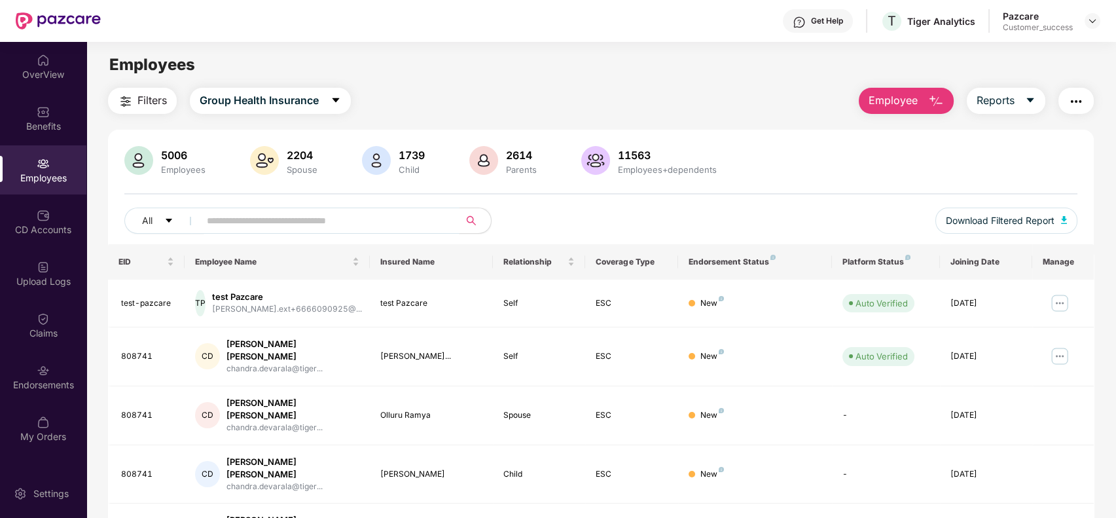
click at [376, 219] on input "text" at bounding box center [324, 221] width 235 height 20
click at [315, 103] on span "Group Health Insurance" at bounding box center [259, 100] width 119 height 16
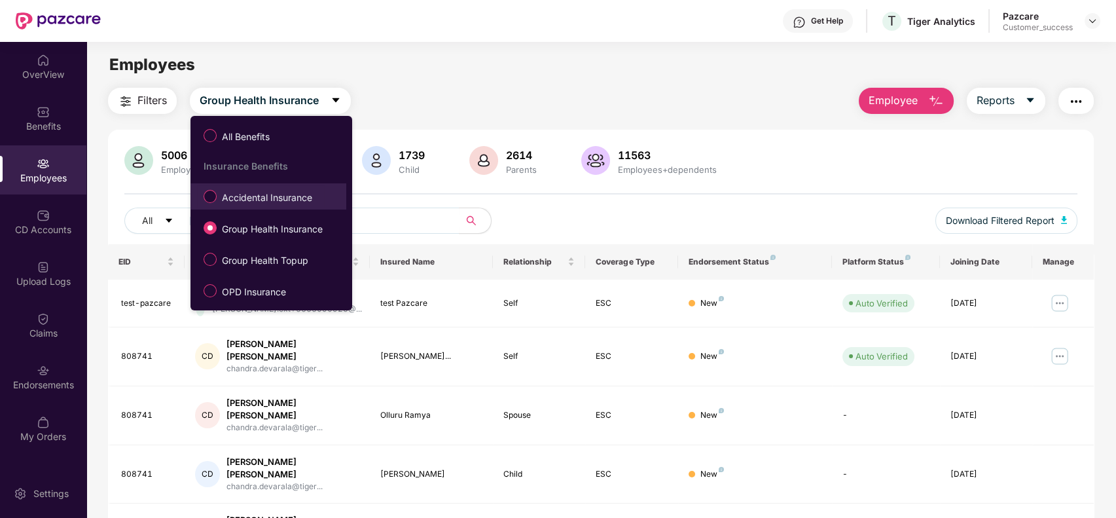
click at [296, 205] on span "Accidental Insurance" at bounding box center [267, 197] width 101 height 14
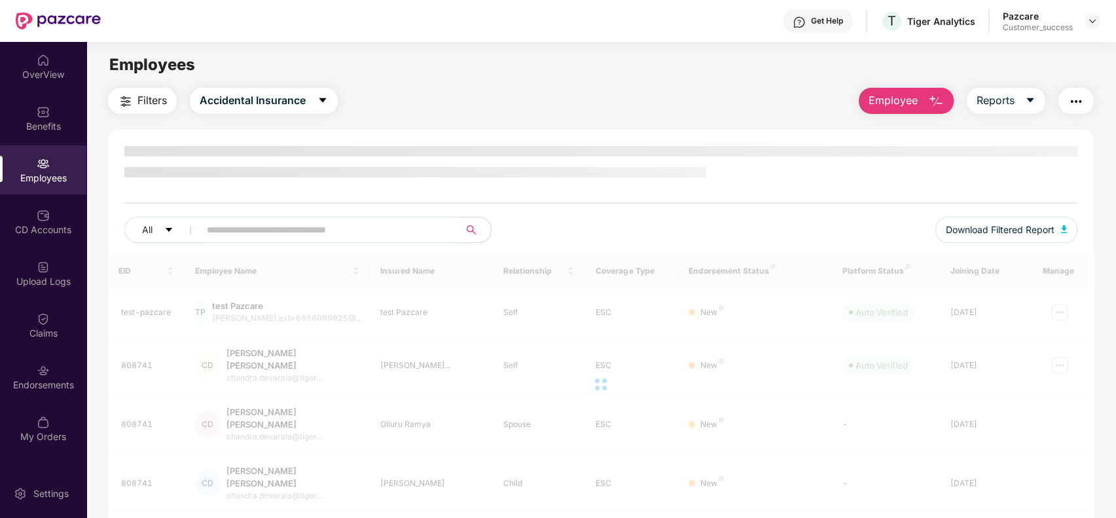
click at [280, 226] on div "All Download Filtered Report" at bounding box center [601, 199] width 986 height 107
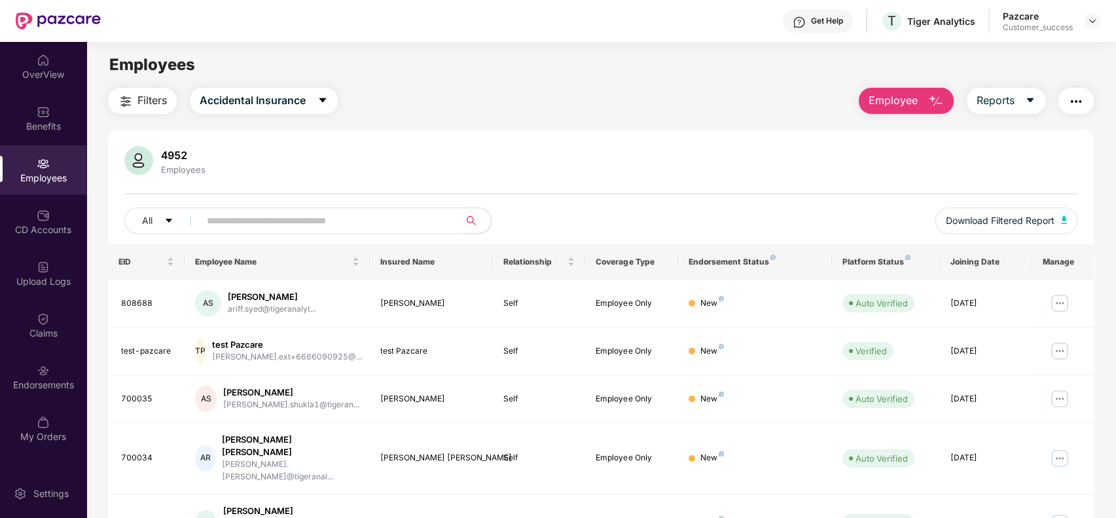
click at [280, 226] on input "text" at bounding box center [324, 221] width 235 height 20
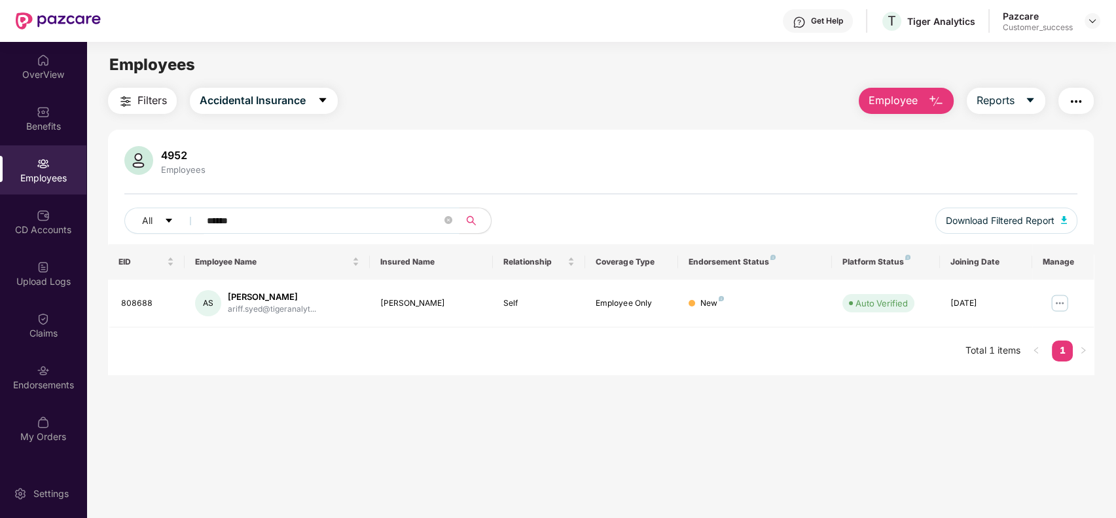
type input "******"
click at [916, 110] on button "Employee" at bounding box center [905, 101] width 95 height 26
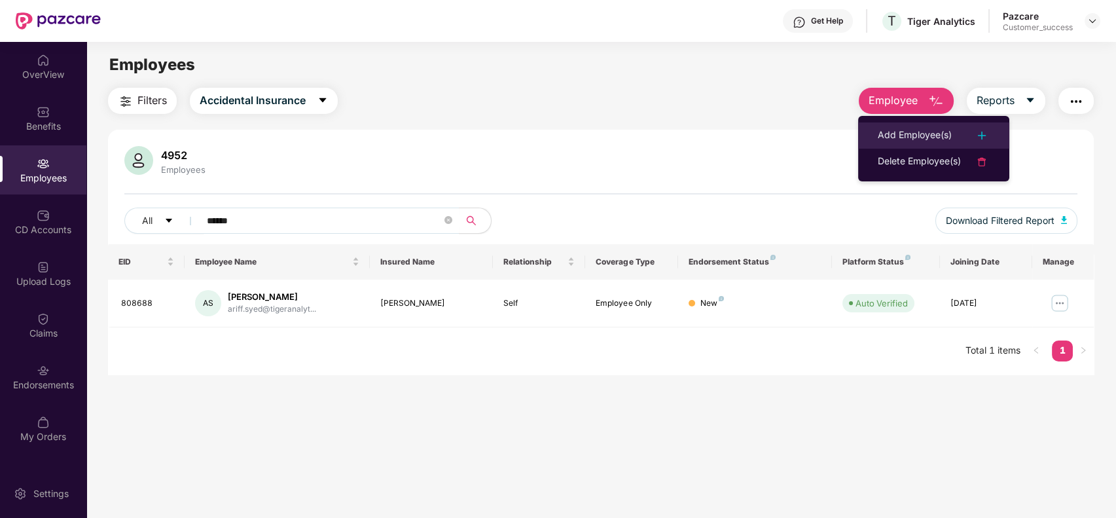
click at [924, 142] on div "Add Employee(s)" at bounding box center [914, 136] width 74 height 16
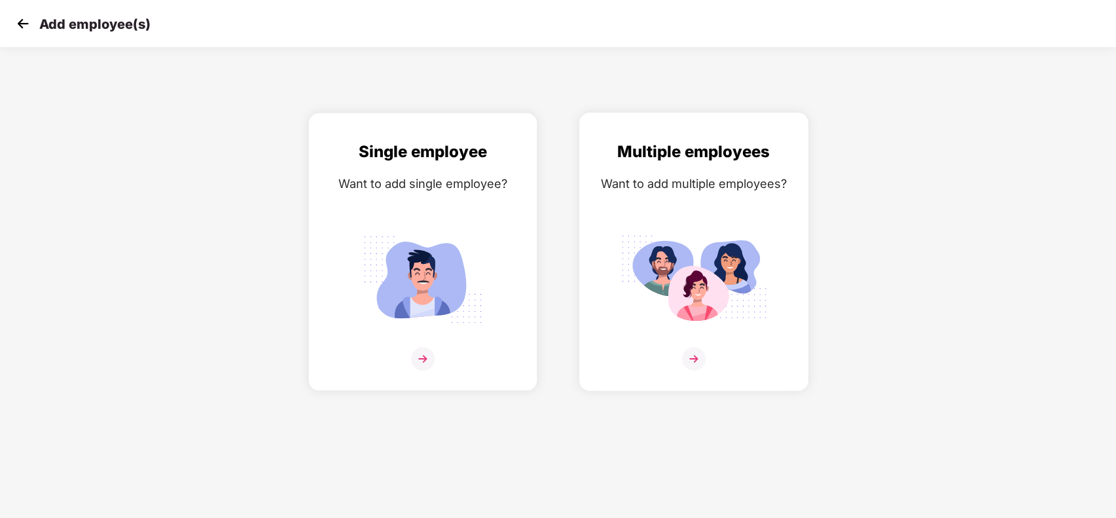
click at [715, 213] on div "Multiple employees Want to add multiple employees?" at bounding box center [694, 262] width 202 height 247
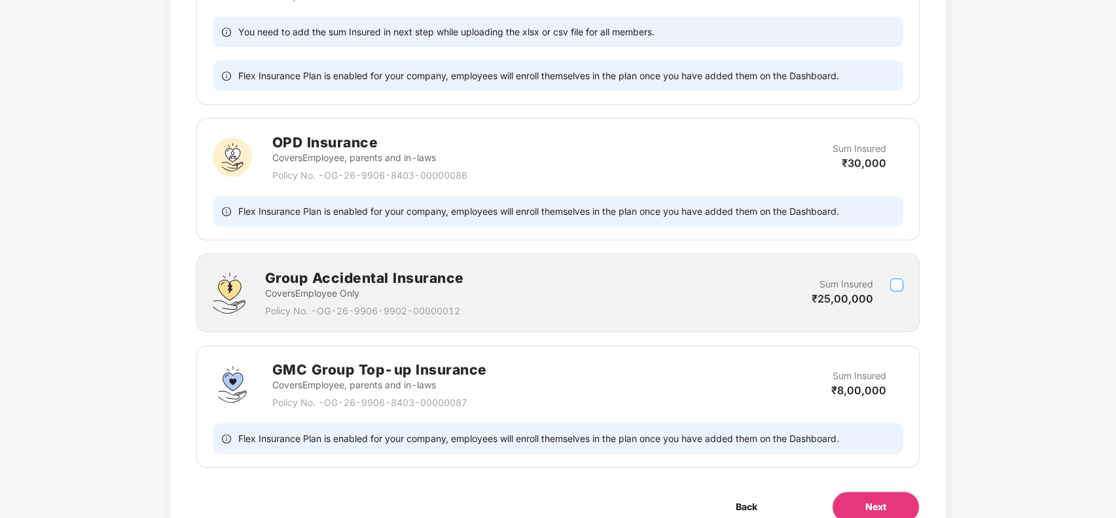
scroll to position [1344, 0]
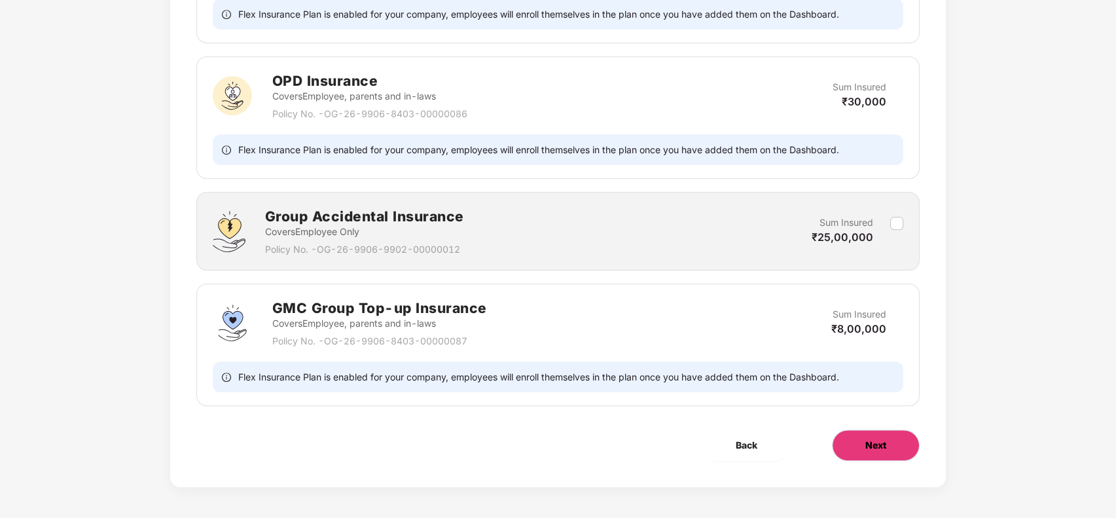
click at [881, 438] on span "Next" at bounding box center [875, 445] width 21 height 14
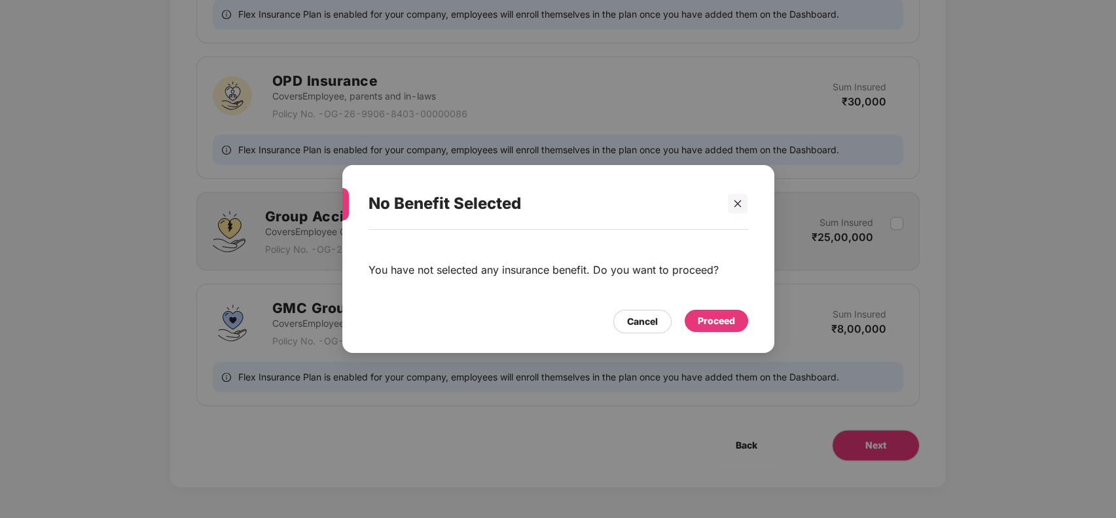
click at [706, 323] on div "Proceed" at bounding box center [715, 320] width 37 height 14
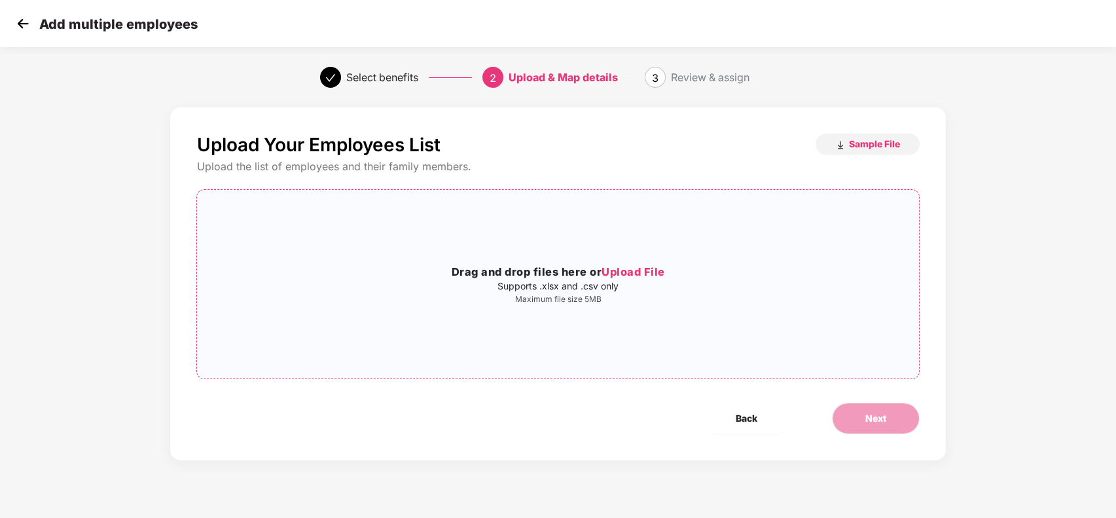
click at [637, 265] on span "Upload File" at bounding box center [632, 271] width 63 height 13
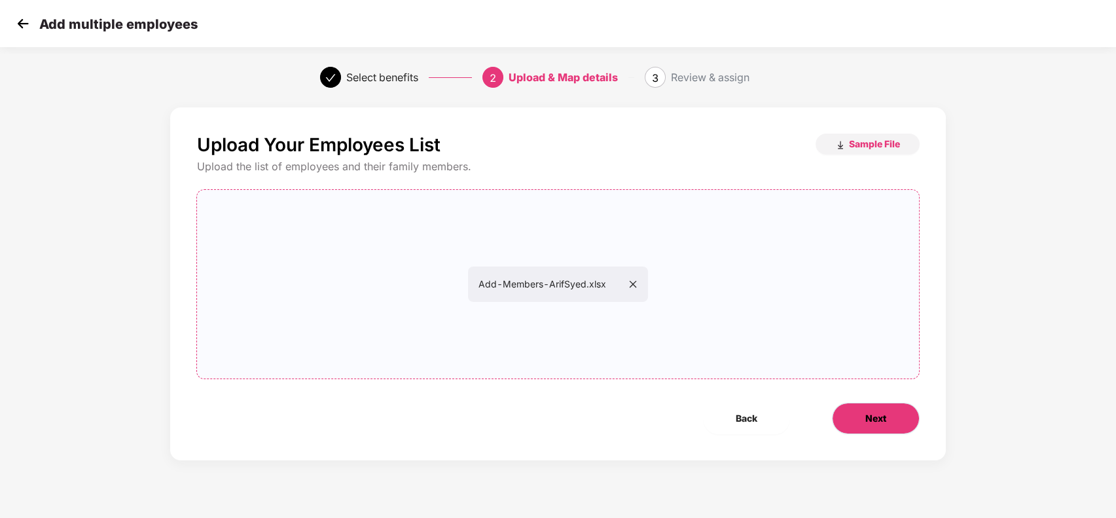
click at [858, 416] on button "Next" at bounding box center [876, 417] width 88 height 31
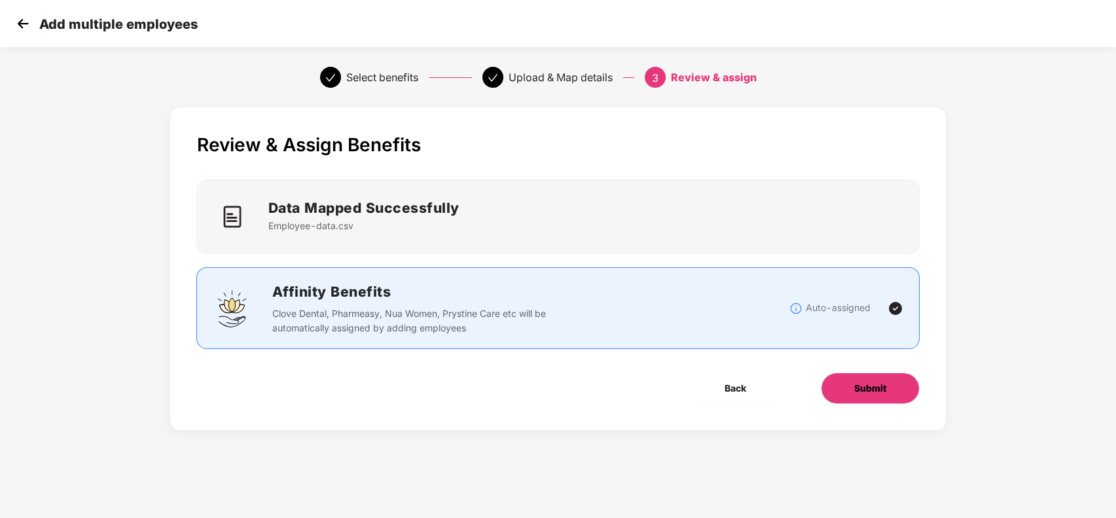
click at [868, 389] on span "Submit" at bounding box center [870, 388] width 32 height 14
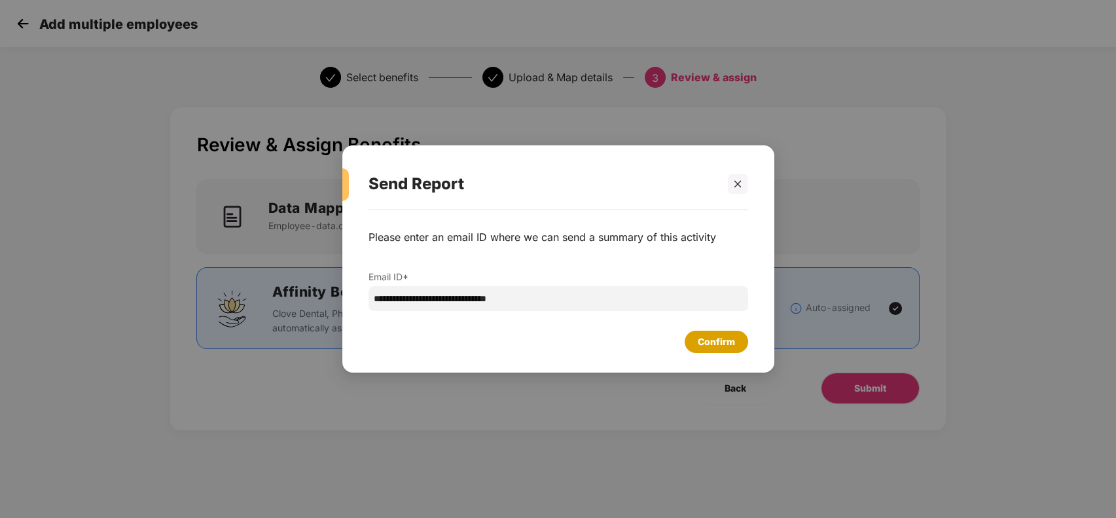
click at [733, 338] on div "Confirm" at bounding box center [715, 341] width 37 height 14
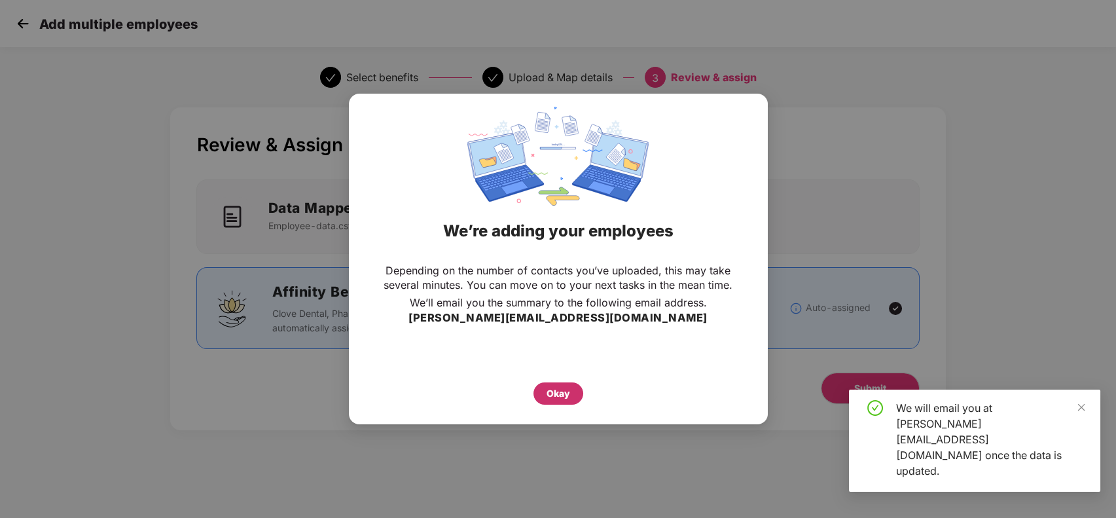
click at [572, 383] on div "Okay" at bounding box center [558, 393] width 50 height 22
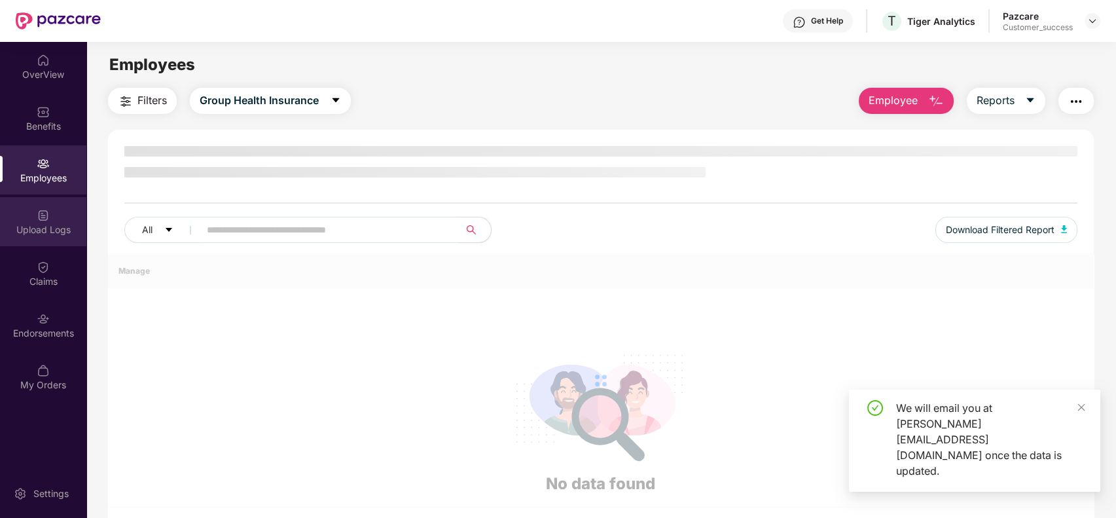
click at [49, 232] on div "Upload Logs" at bounding box center [43, 229] width 86 height 13
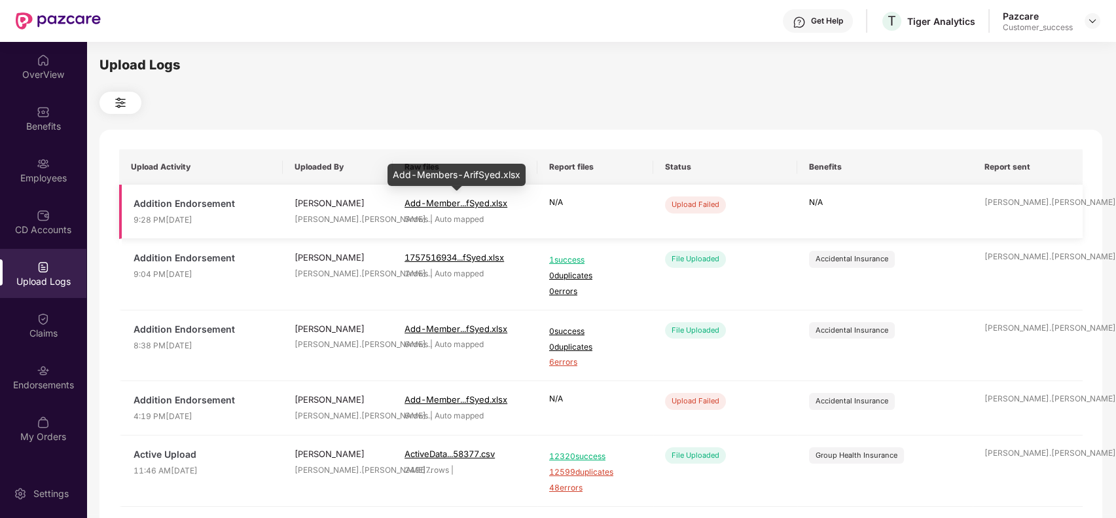
click at [500, 202] on span "Add-Member...fSyed.xlsx" at bounding box center [455, 203] width 103 height 10
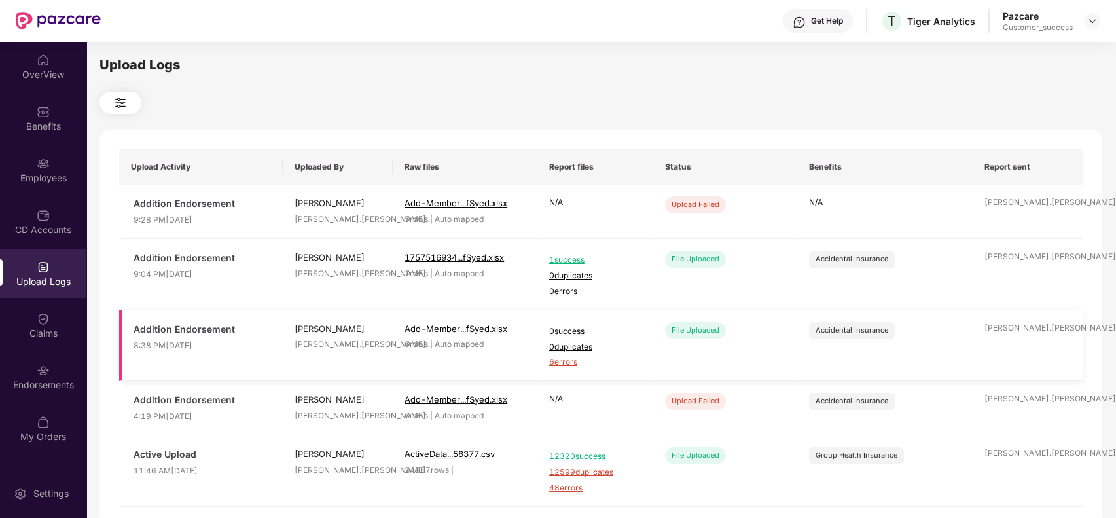
click at [493, 322] on span "Add-Member...fSyed.xlsx" at bounding box center [464, 328] width 121 height 13
click at [32, 188] on div "Employees" at bounding box center [43, 169] width 86 height 49
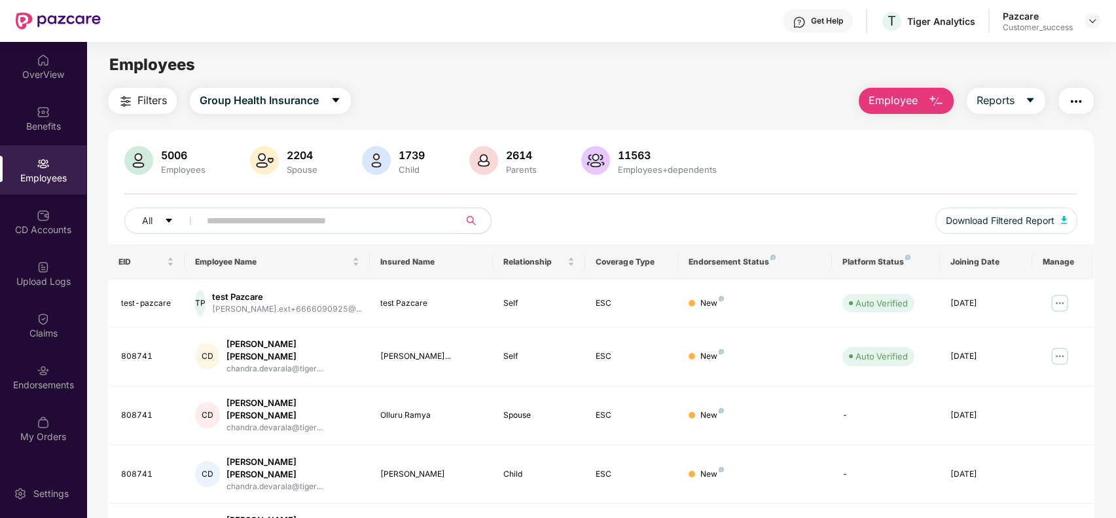
click at [898, 116] on div "Filters Group Health Insurance Employee Reports 5006 Employees 2204 Spouse 1739…" at bounding box center [601, 480] width 986 height 784
drag, startPoint x: 904, startPoint y: 104, endPoint x: 885, endPoint y: 103, distance: 19.0
click at [899, 103] on span "Employee" at bounding box center [892, 100] width 49 height 16
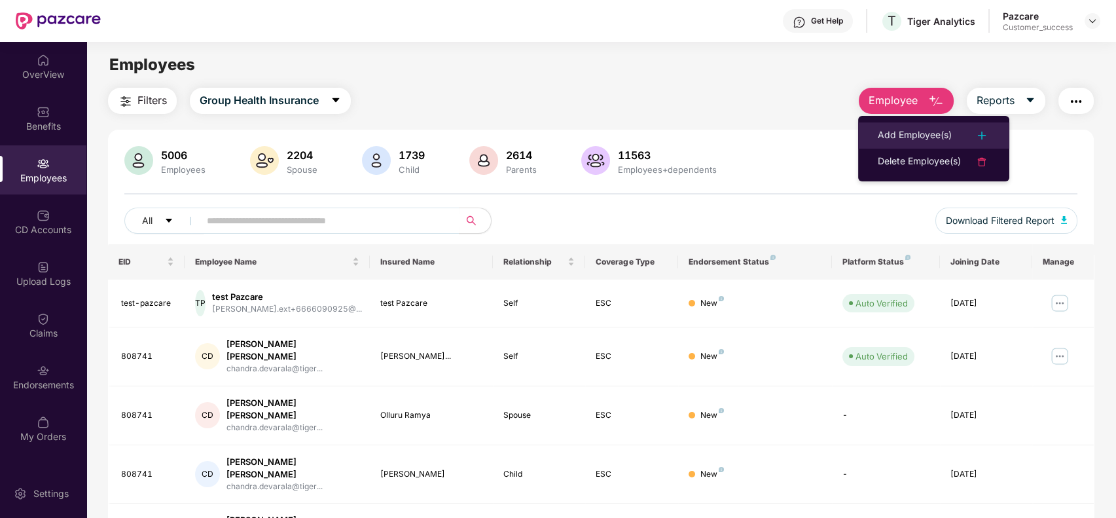
click at [915, 133] on div "Add Employee(s)" at bounding box center [914, 136] width 74 height 16
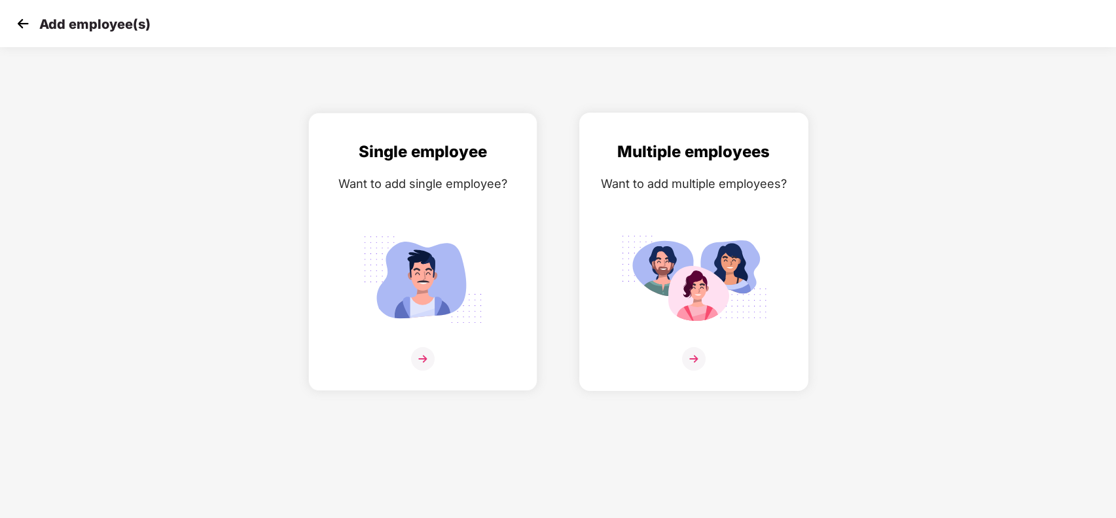
click at [644, 171] on div "Multiple employees Want to add multiple employees?" at bounding box center [694, 262] width 202 height 247
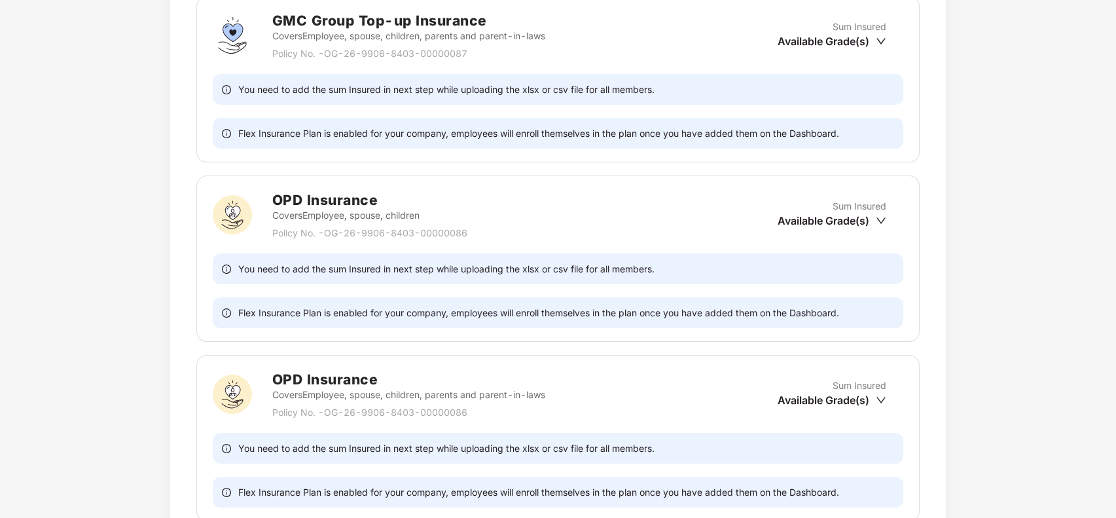
scroll to position [1310, 0]
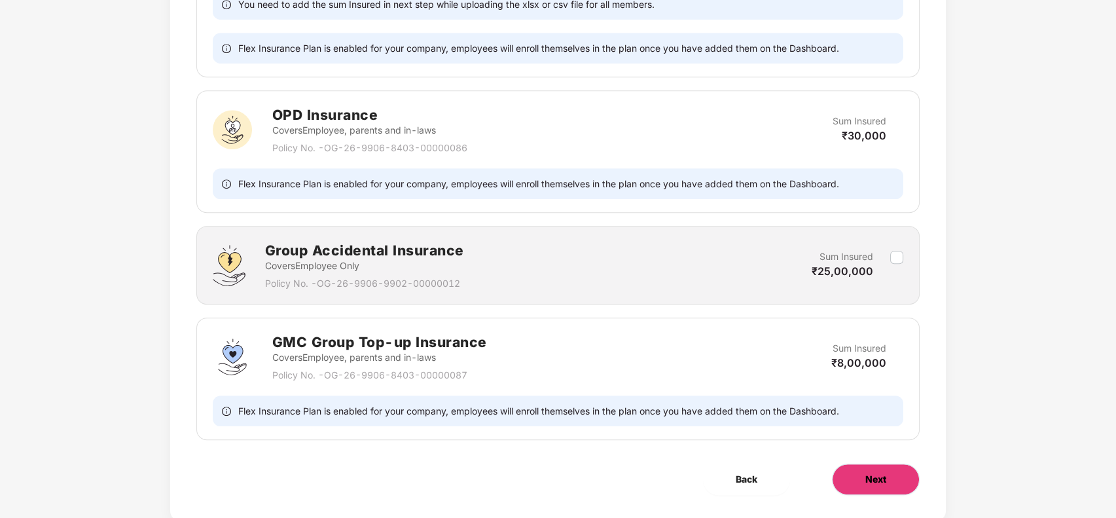
click at [853, 474] on button "Next" at bounding box center [876, 478] width 88 height 31
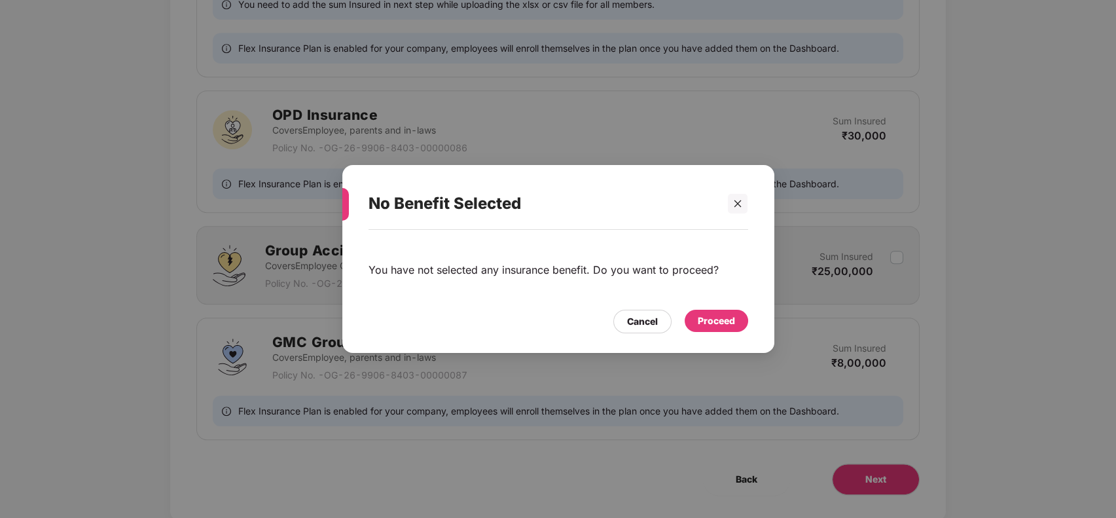
click at [728, 319] on div "Proceed" at bounding box center [715, 320] width 37 height 14
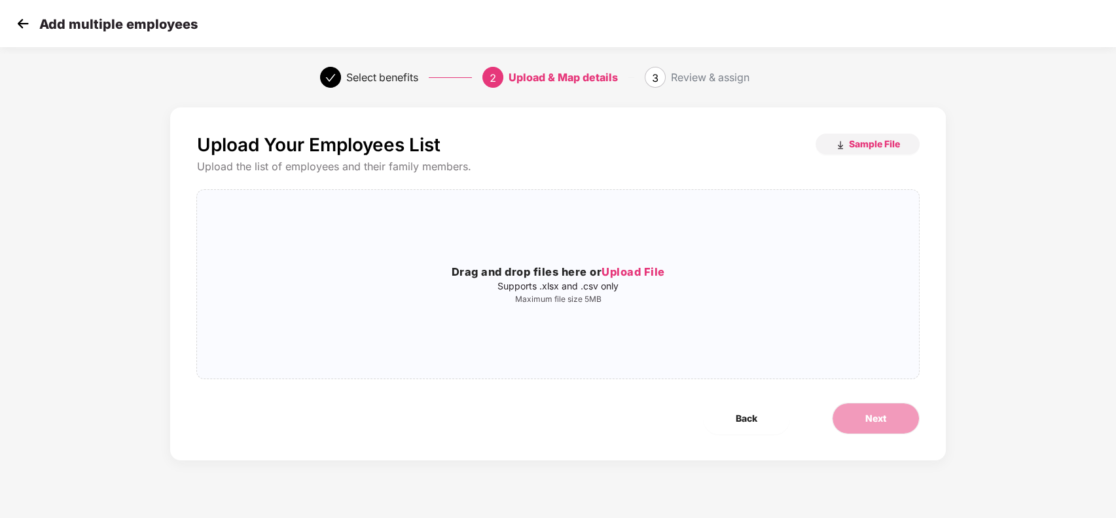
scroll to position [0, 0]
click at [619, 307] on div "Drag and drop files here or Upload File Supports .xlsx and .csv only Maximum fi…" at bounding box center [557, 283] width 721 height 167
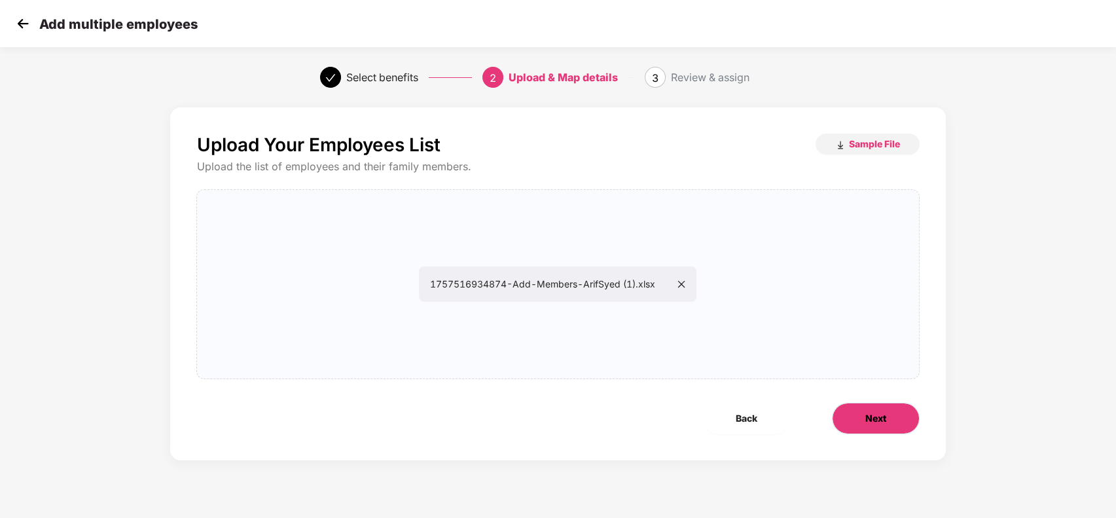
click at [845, 415] on button "Next" at bounding box center [876, 417] width 88 height 31
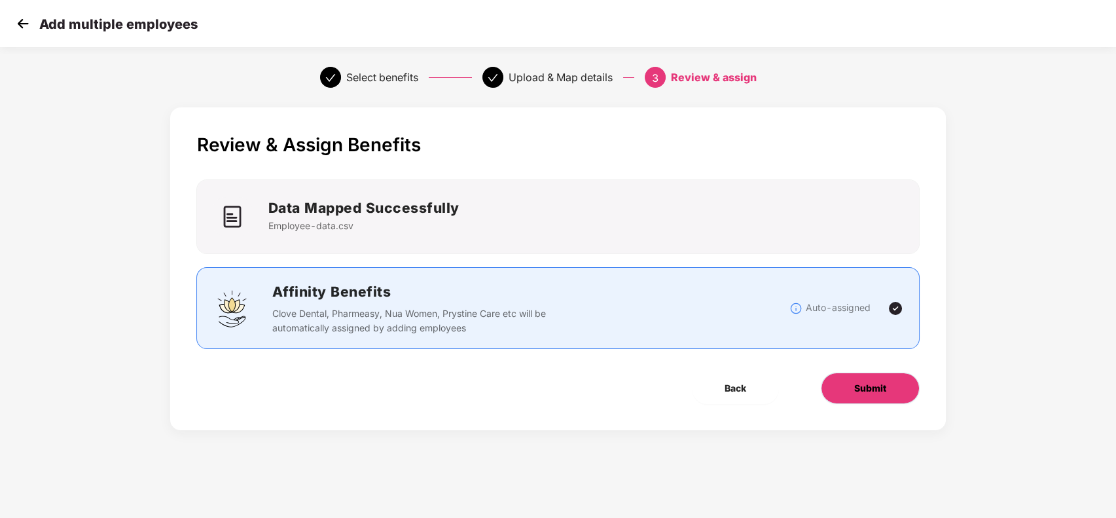
click at [864, 396] on button "Submit" at bounding box center [869, 387] width 99 height 31
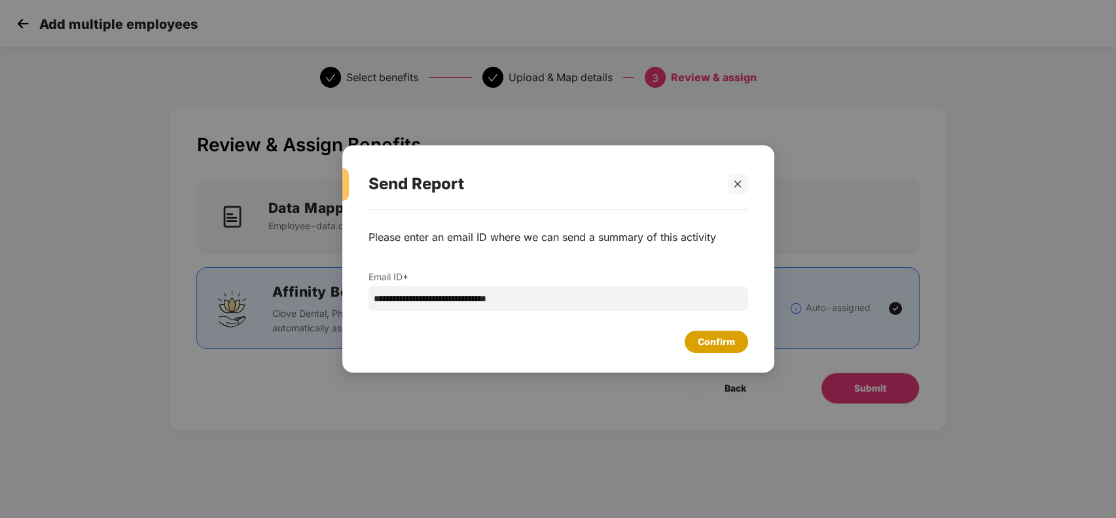
click at [716, 345] on div "Confirm" at bounding box center [715, 341] width 37 height 14
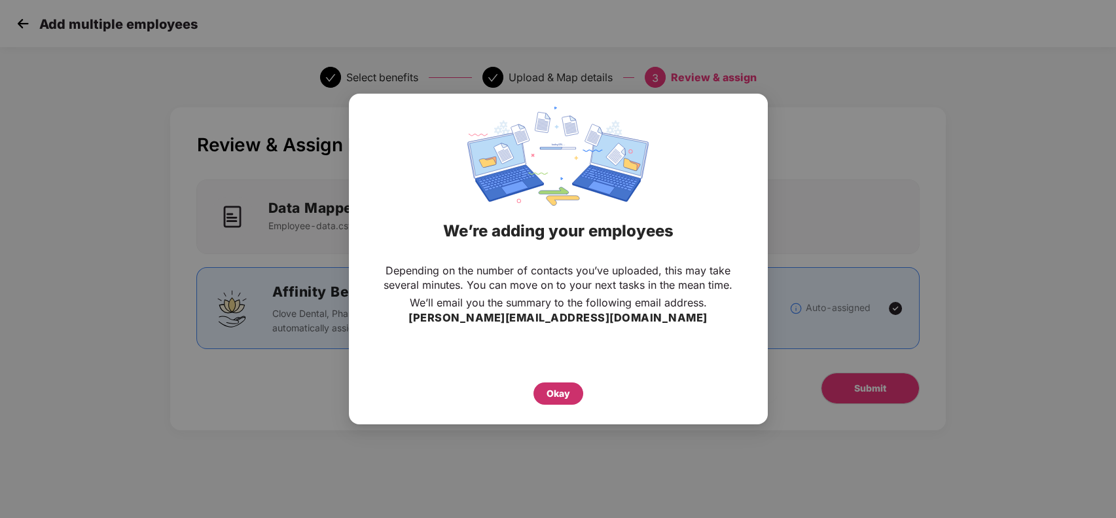
click at [565, 389] on div "Okay" at bounding box center [558, 393] width 24 height 14
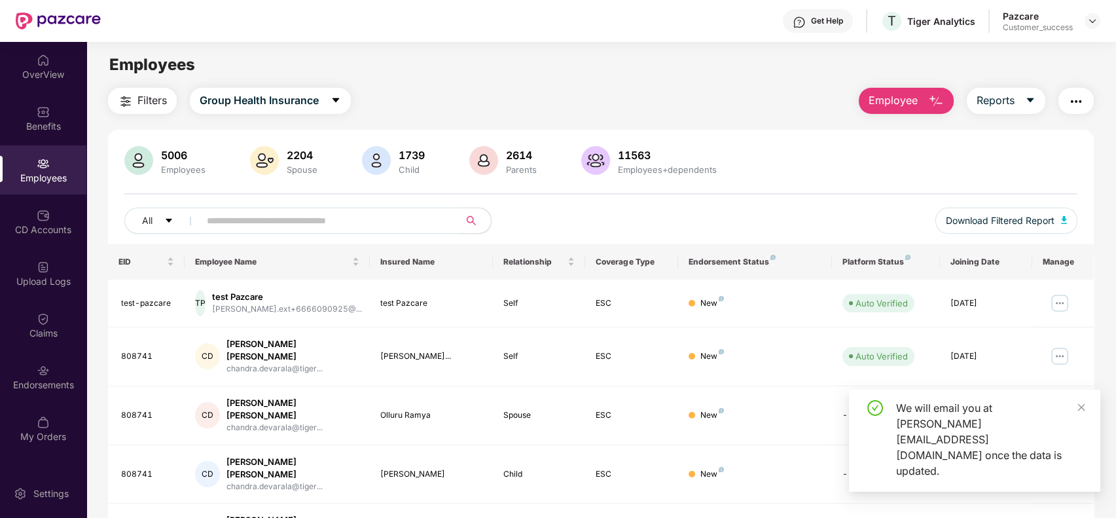
click at [48, 249] on div "Upload Logs" at bounding box center [43, 273] width 86 height 49
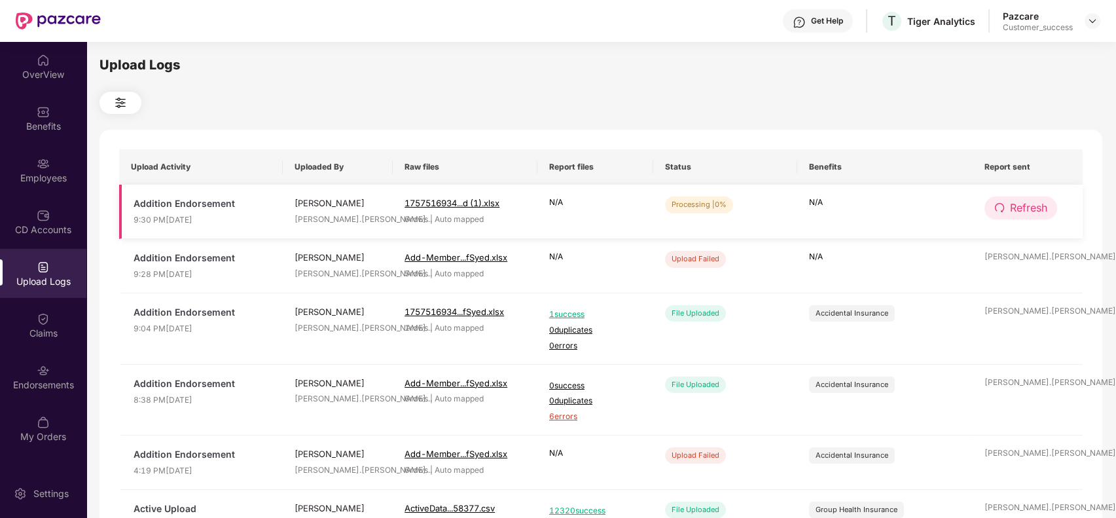
click at [1044, 205] on span "Refresh" at bounding box center [1028, 208] width 37 height 16
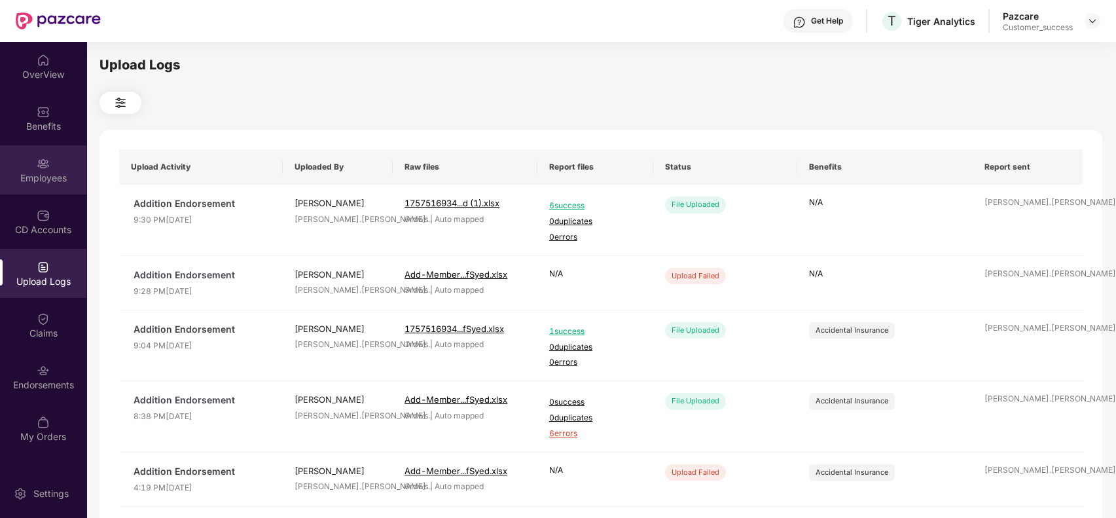
click at [44, 172] on div "Employees" at bounding box center [43, 177] width 86 height 13
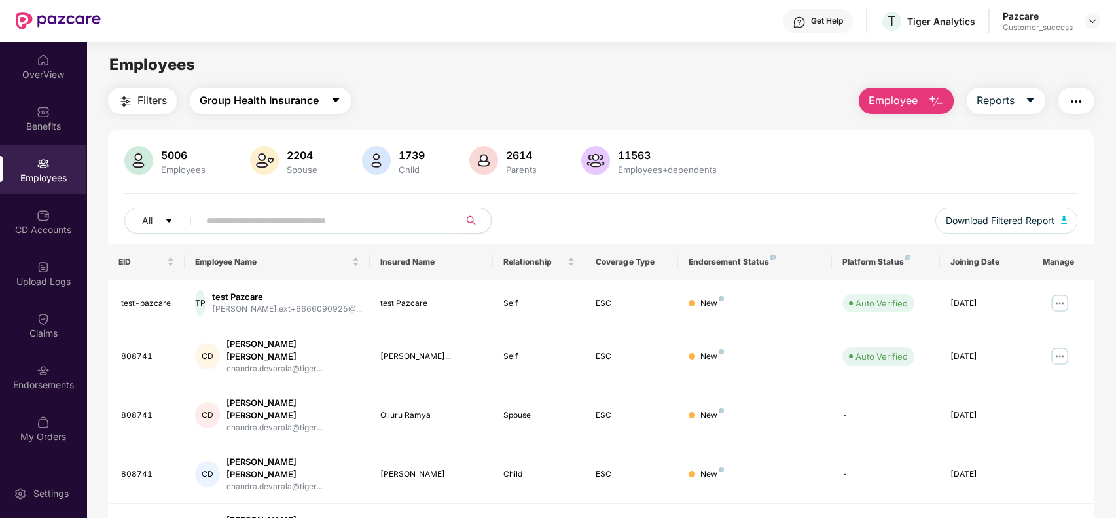
click at [277, 97] on span "Group Health Insurance" at bounding box center [259, 100] width 119 height 16
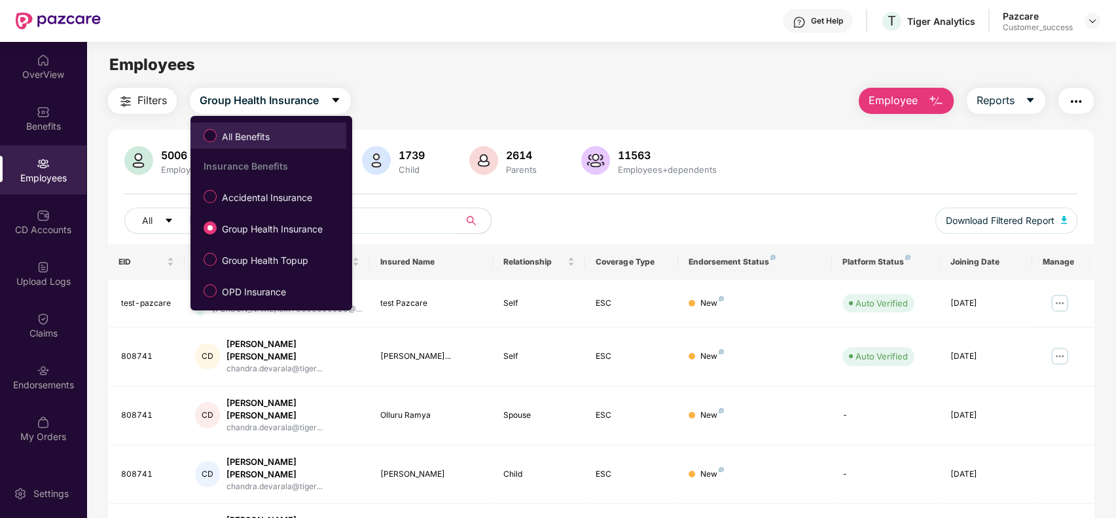
click at [281, 131] on label "All Benefits" at bounding box center [239, 135] width 84 height 22
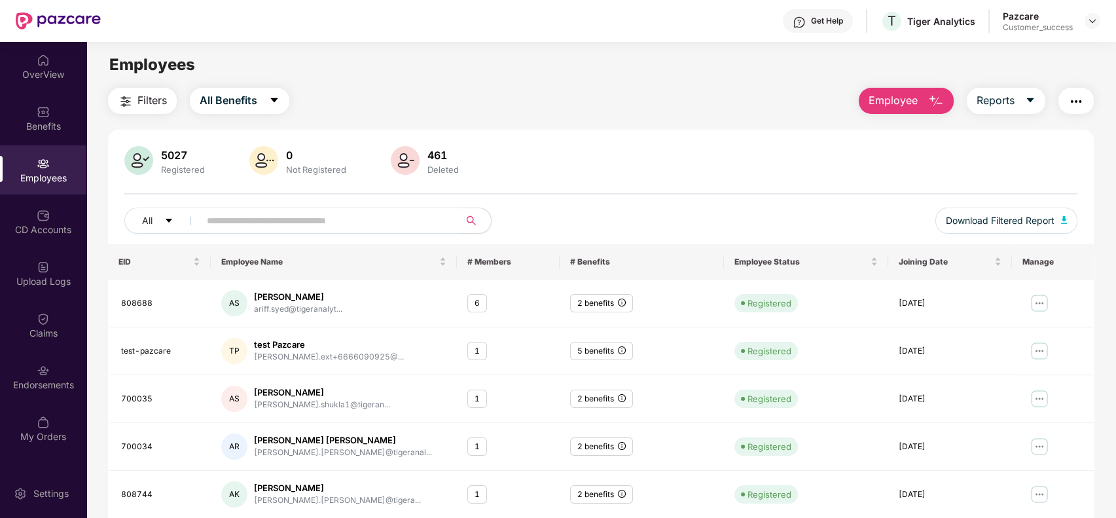
click at [245, 213] on input "text" at bounding box center [324, 221] width 235 height 20
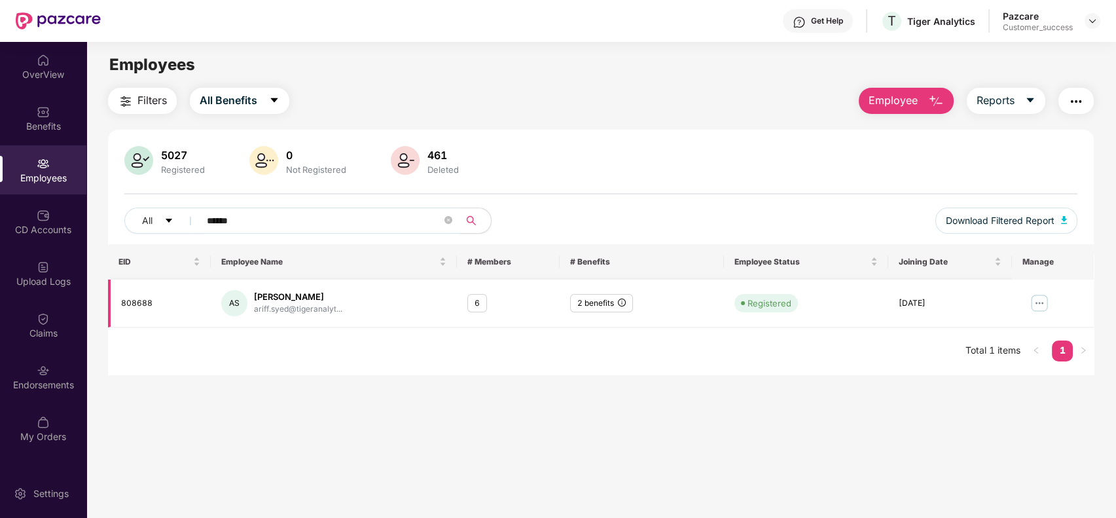
type input "******"
click at [1043, 304] on img at bounding box center [1039, 302] width 21 height 21
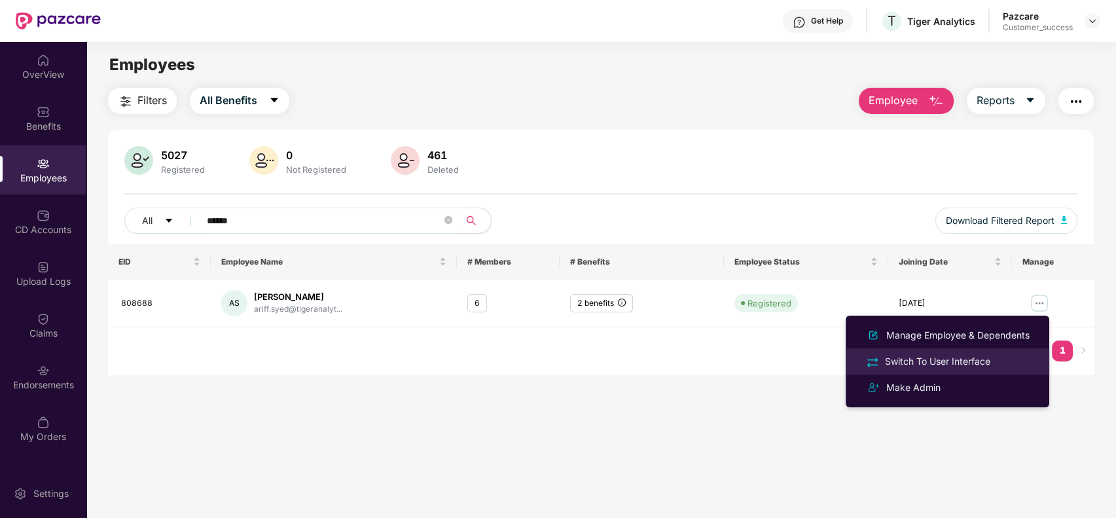
click at [952, 361] on div "Switch To User Interface" at bounding box center [937, 361] width 111 height 14
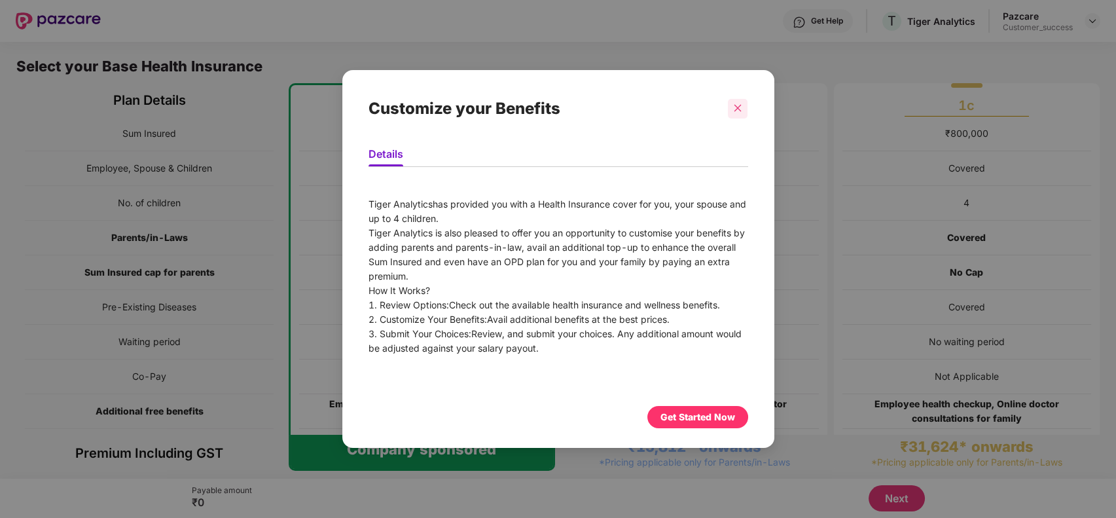
click at [733, 101] on div at bounding box center [738, 109] width 20 height 20
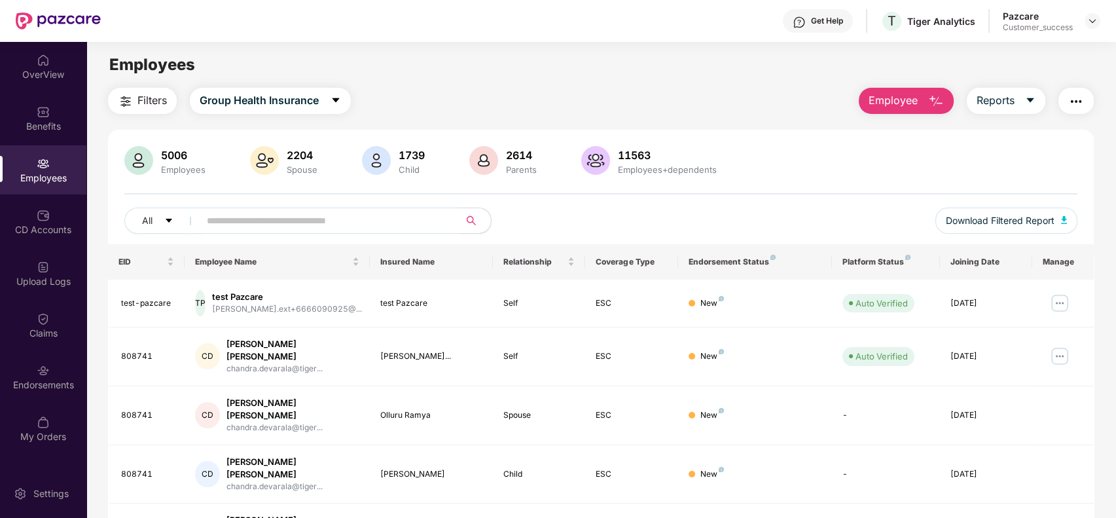
click at [280, 226] on input "text" at bounding box center [324, 221] width 235 height 20
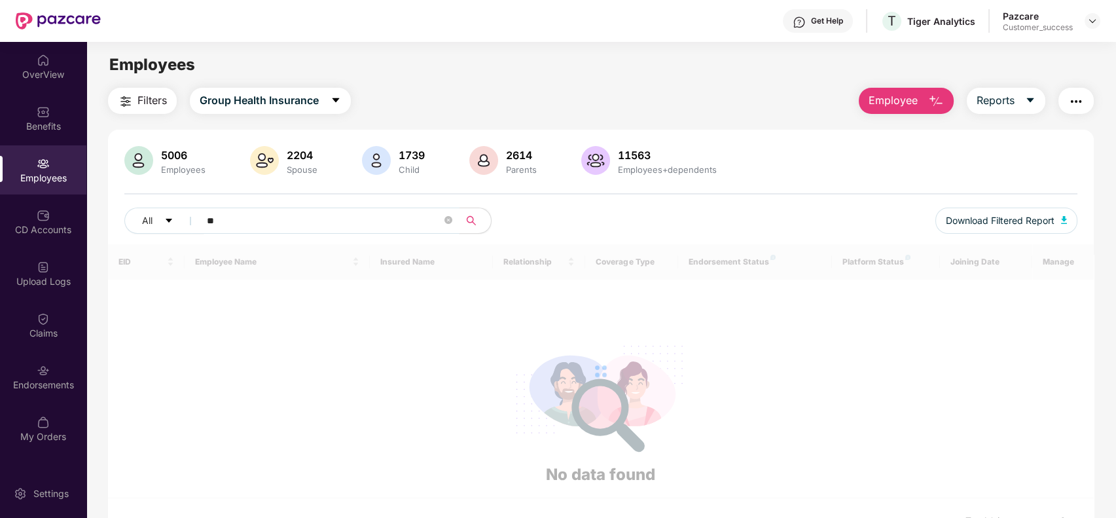
type input "*"
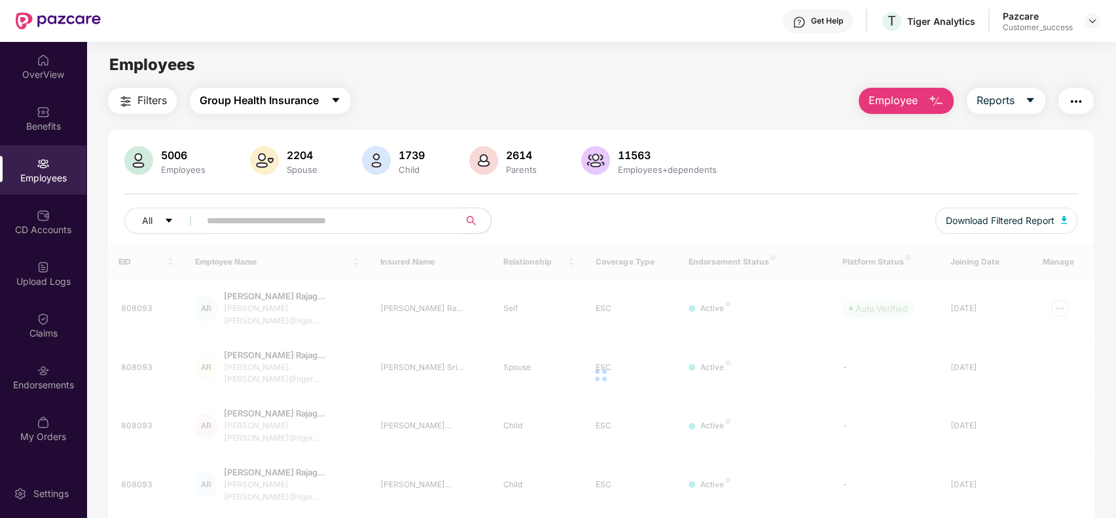
click at [328, 97] on button "Group Health Insurance" at bounding box center [270, 101] width 161 height 26
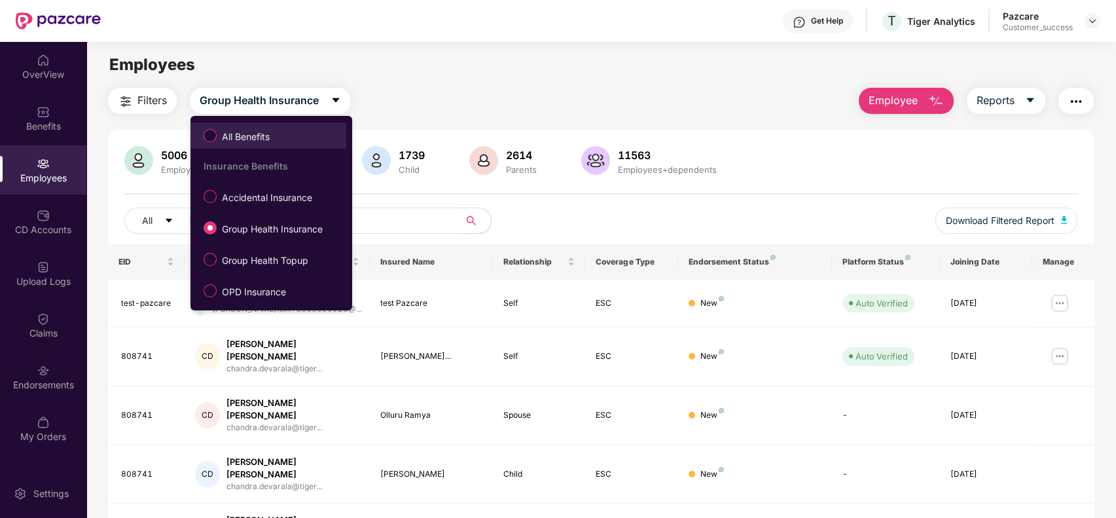
click at [306, 139] on span "All Benefits" at bounding box center [268, 135] width 143 height 22
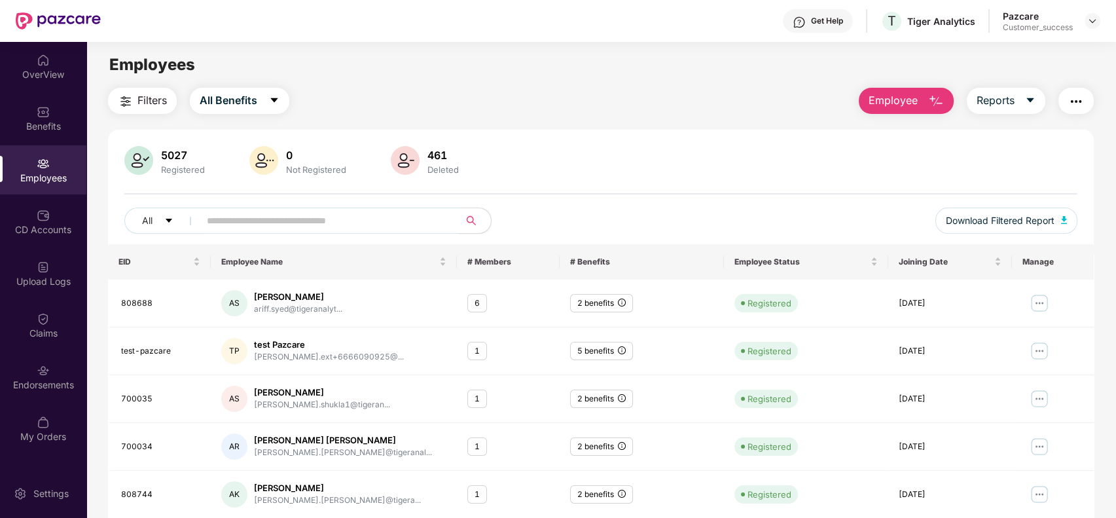
click at [249, 230] on span at bounding box center [325, 220] width 268 height 26
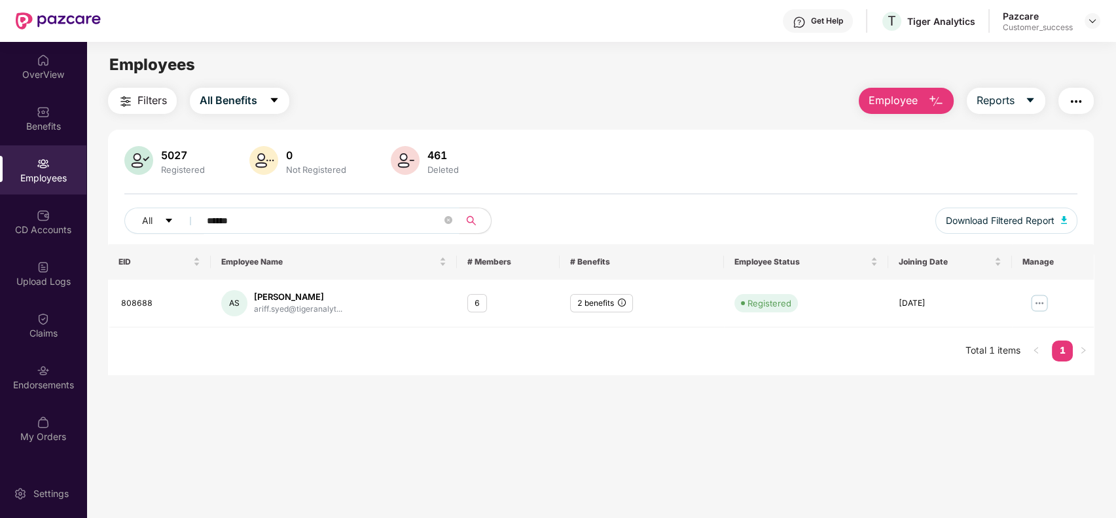
type input "******"
click at [136, 97] on button "Filters" at bounding box center [142, 101] width 69 height 26
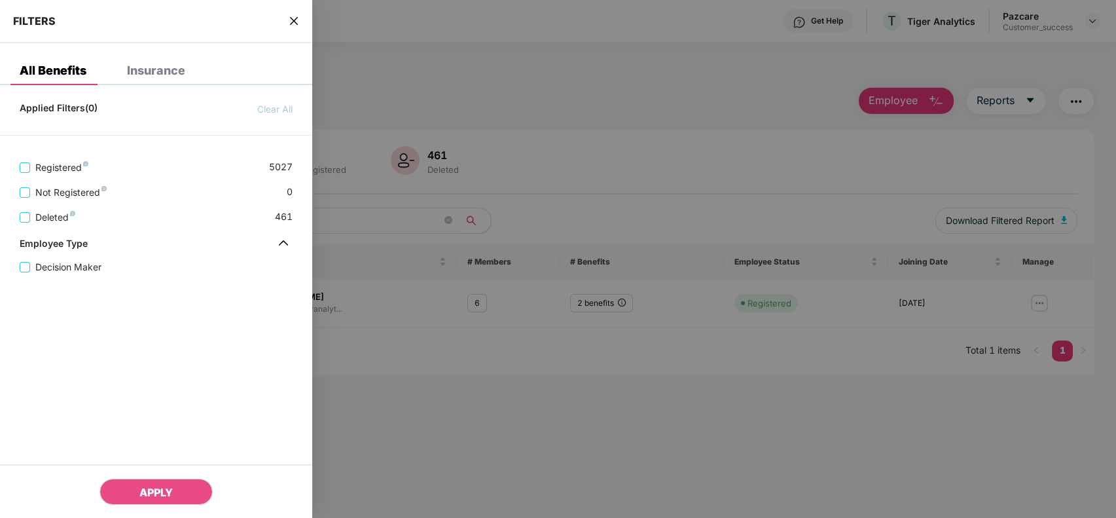
click at [292, 14] on span "close" at bounding box center [294, 20] width 10 height 13
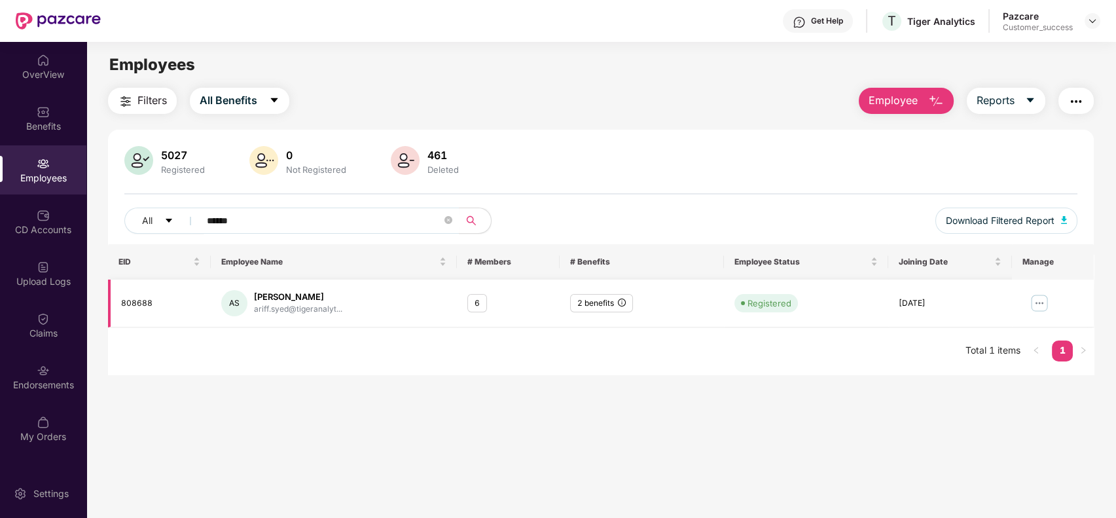
click at [1040, 302] on img at bounding box center [1039, 302] width 21 height 21
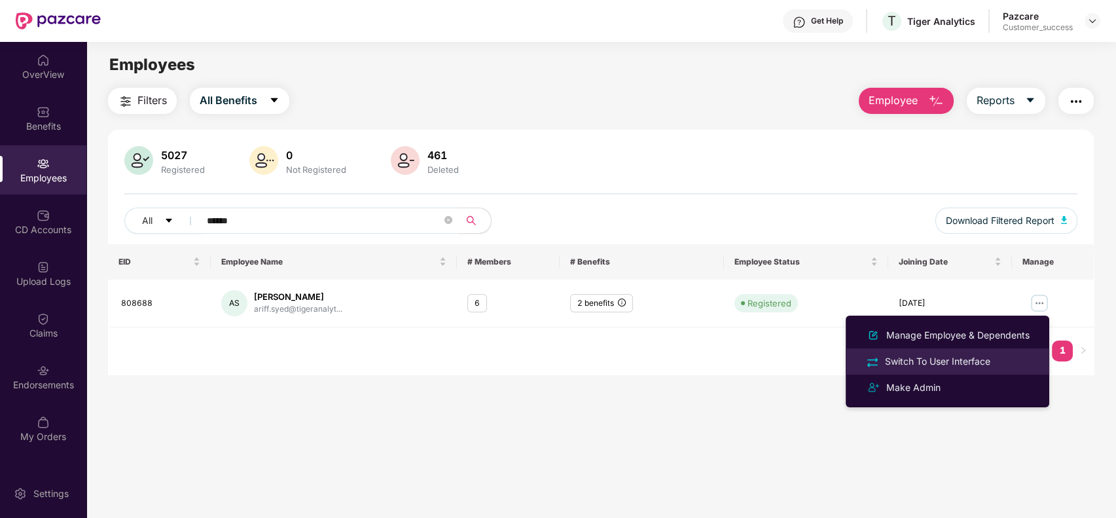
click at [955, 361] on div "Switch To User Interface" at bounding box center [937, 361] width 111 height 14
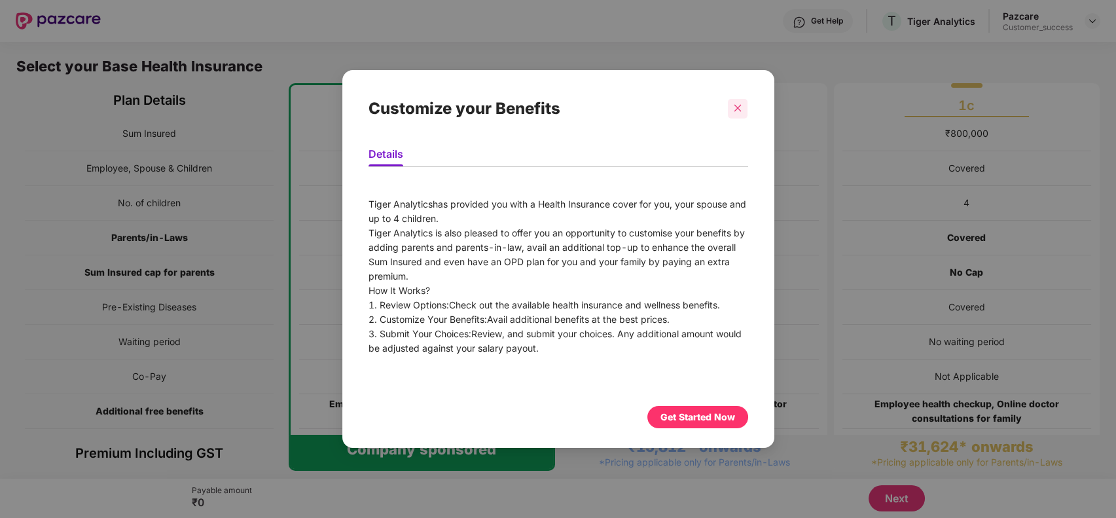
click at [737, 101] on div at bounding box center [738, 109] width 20 height 20
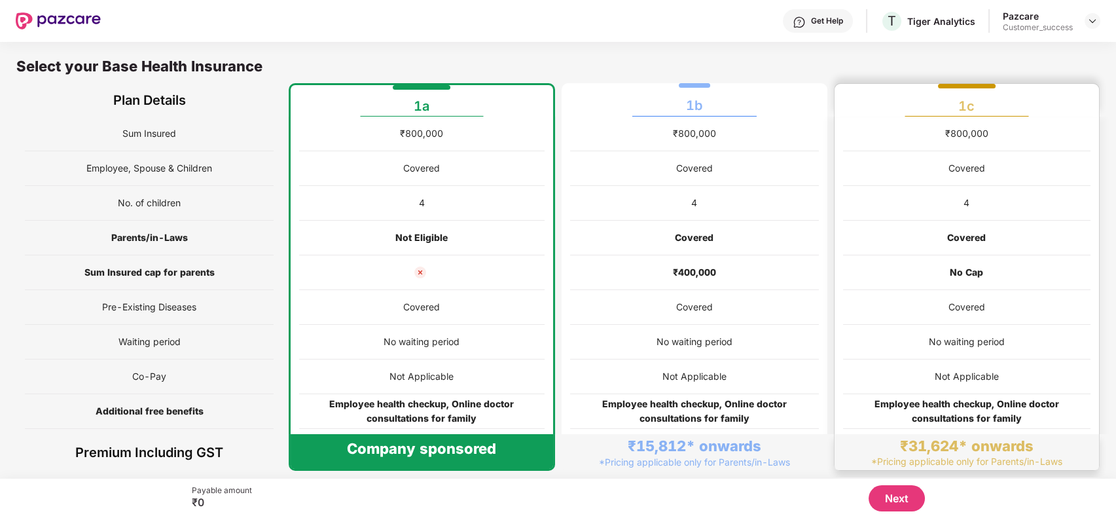
click at [981, 189] on div "4" at bounding box center [966, 203] width 247 height 35
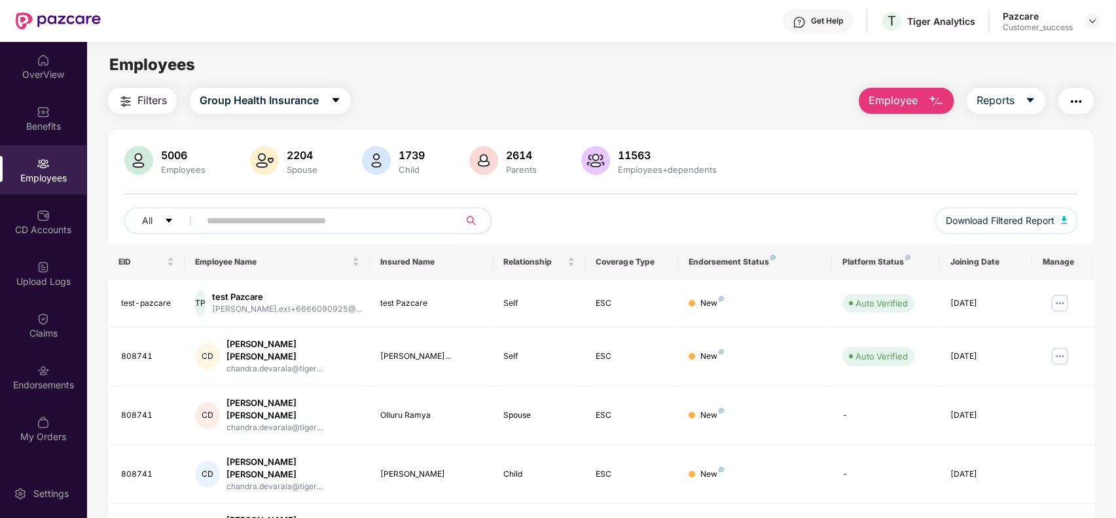
click at [221, 211] on input "text" at bounding box center [324, 221] width 235 height 20
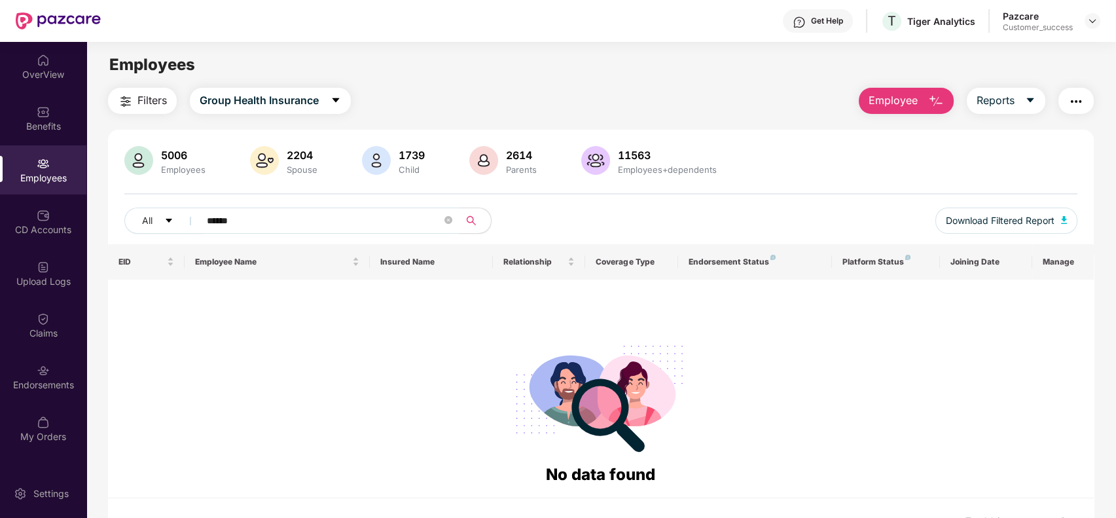
type input "******"
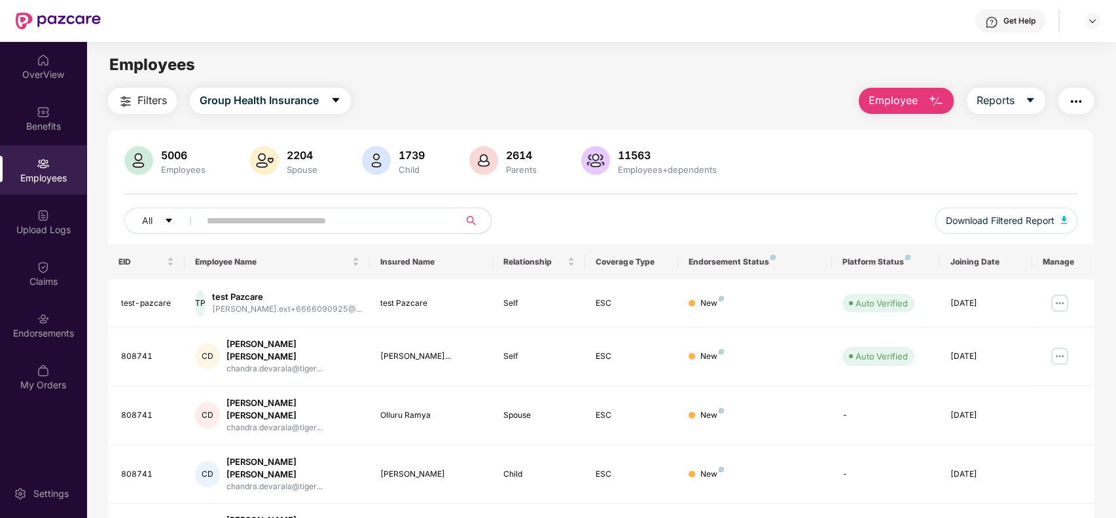
click at [262, 213] on input "text" at bounding box center [324, 221] width 235 height 20
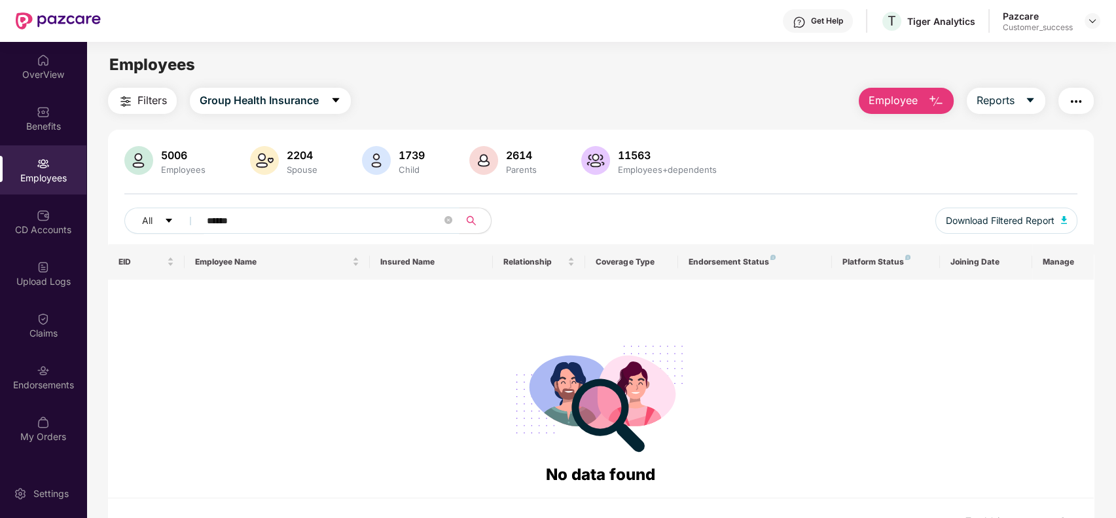
type input "******"
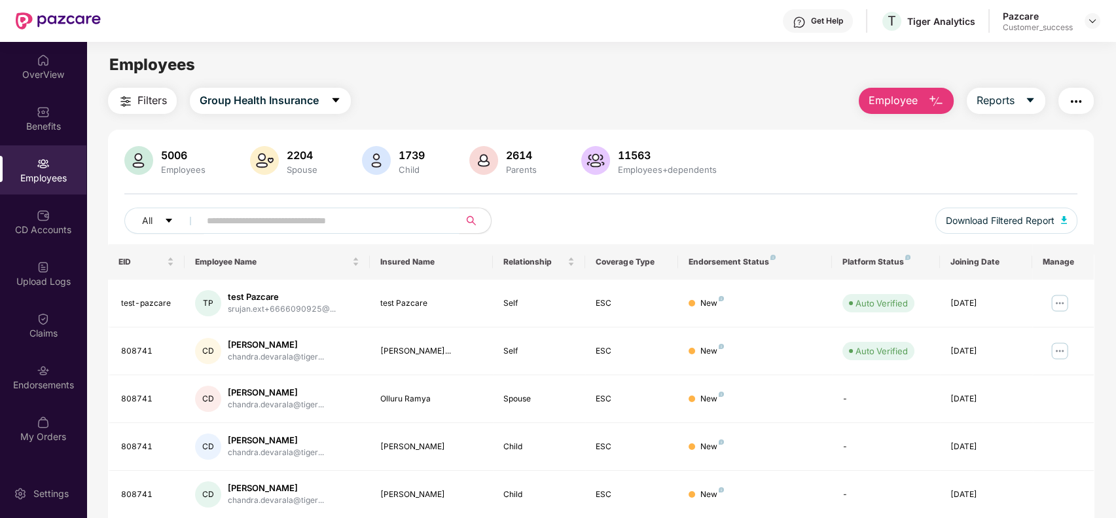
click at [222, 215] on input "text" at bounding box center [324, 221] width 235 height 20
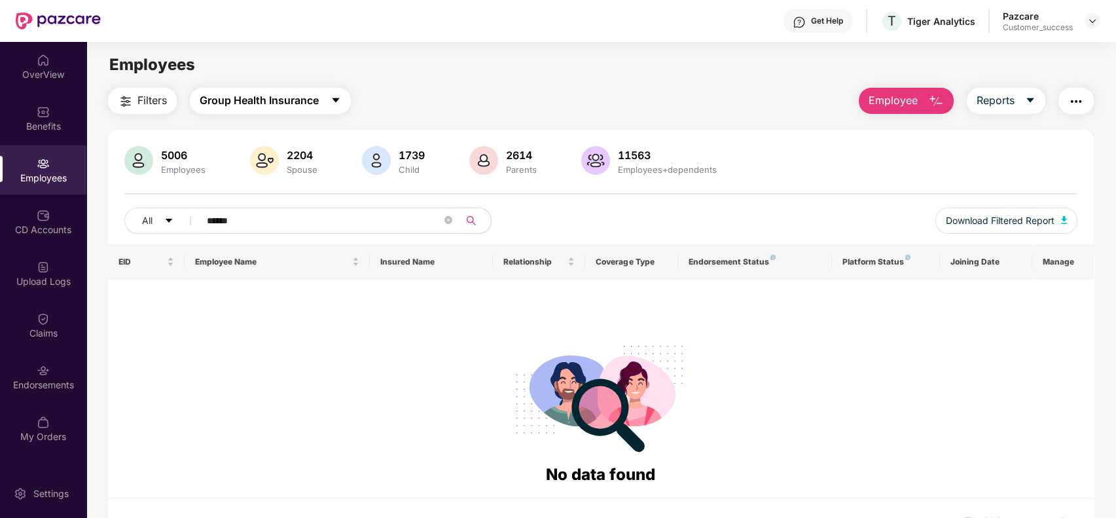
type input "******"
click at [279, 100] on span "Group Health Insurance" at bounding box center [259, 100] width 119 height 16
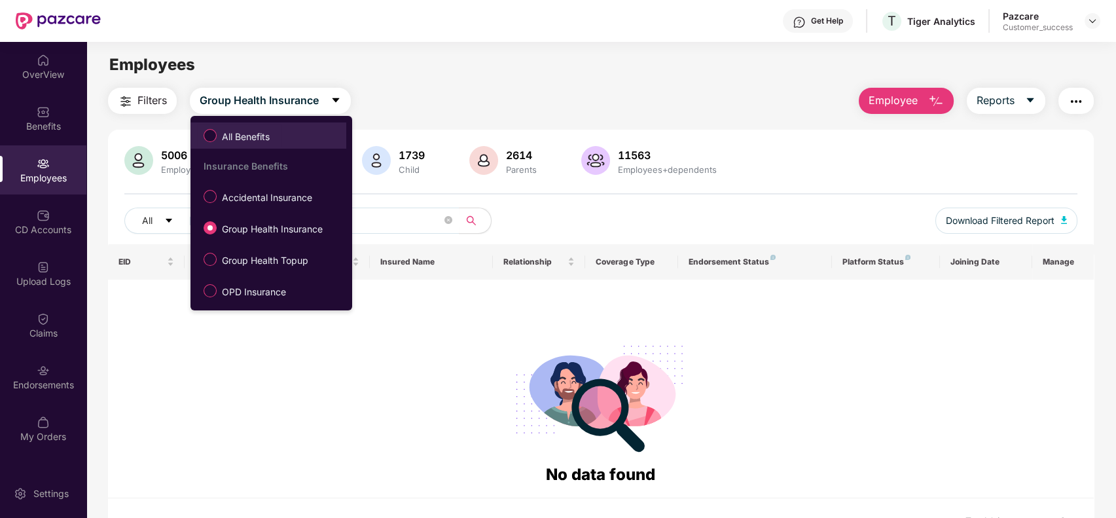
click at [266, 124] on label "All Benefits" at bounding box center [239, 135] width 84 height 22
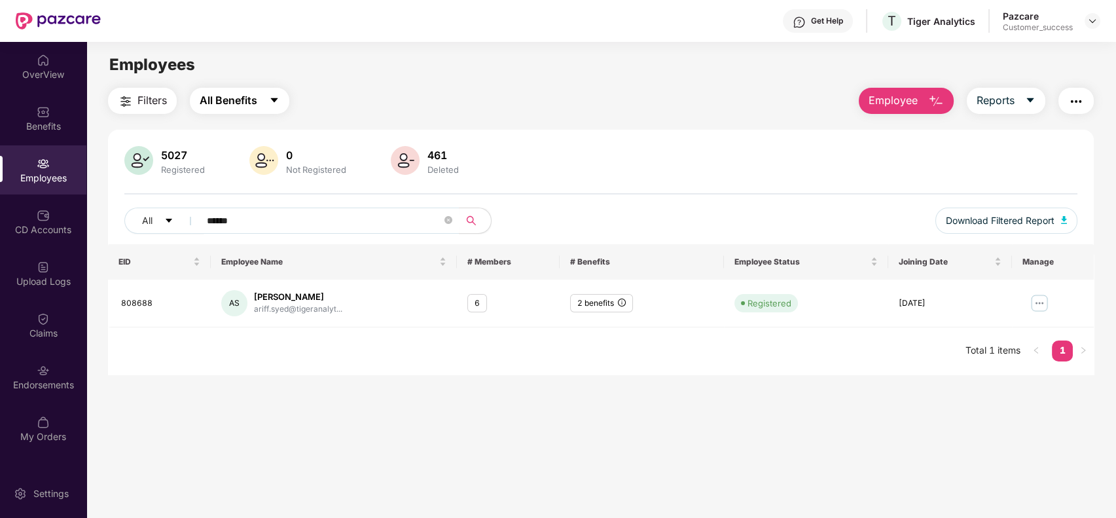
click at [247, 99] on span "All Benefits" at bounding box center [229, 100] width 58 height 16
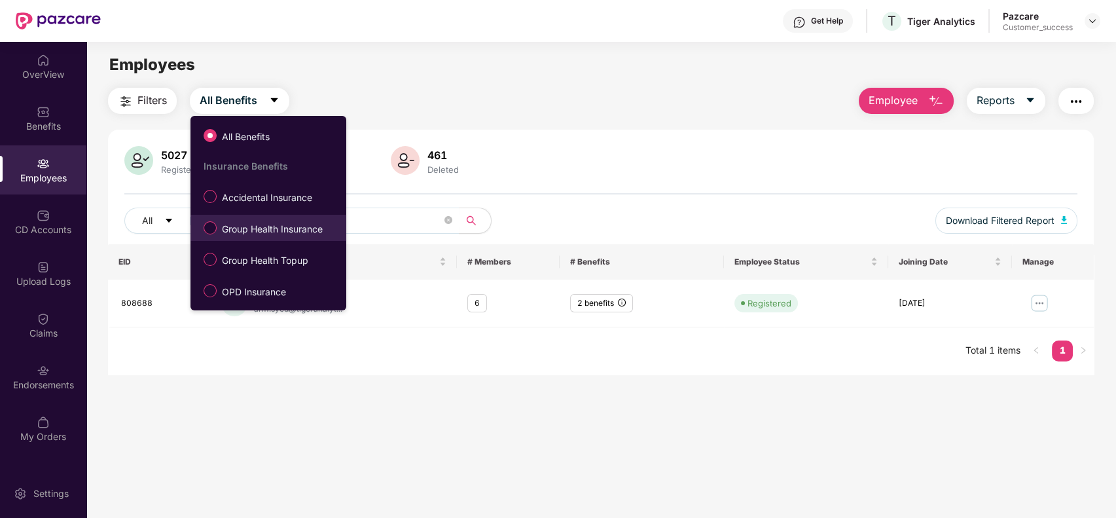
click at [220, 215] on li "Group Health Insurance" at bounding box center [268, 228] width 156 height 26
